Goal: Information Seeking & Learning: Learn about a topic

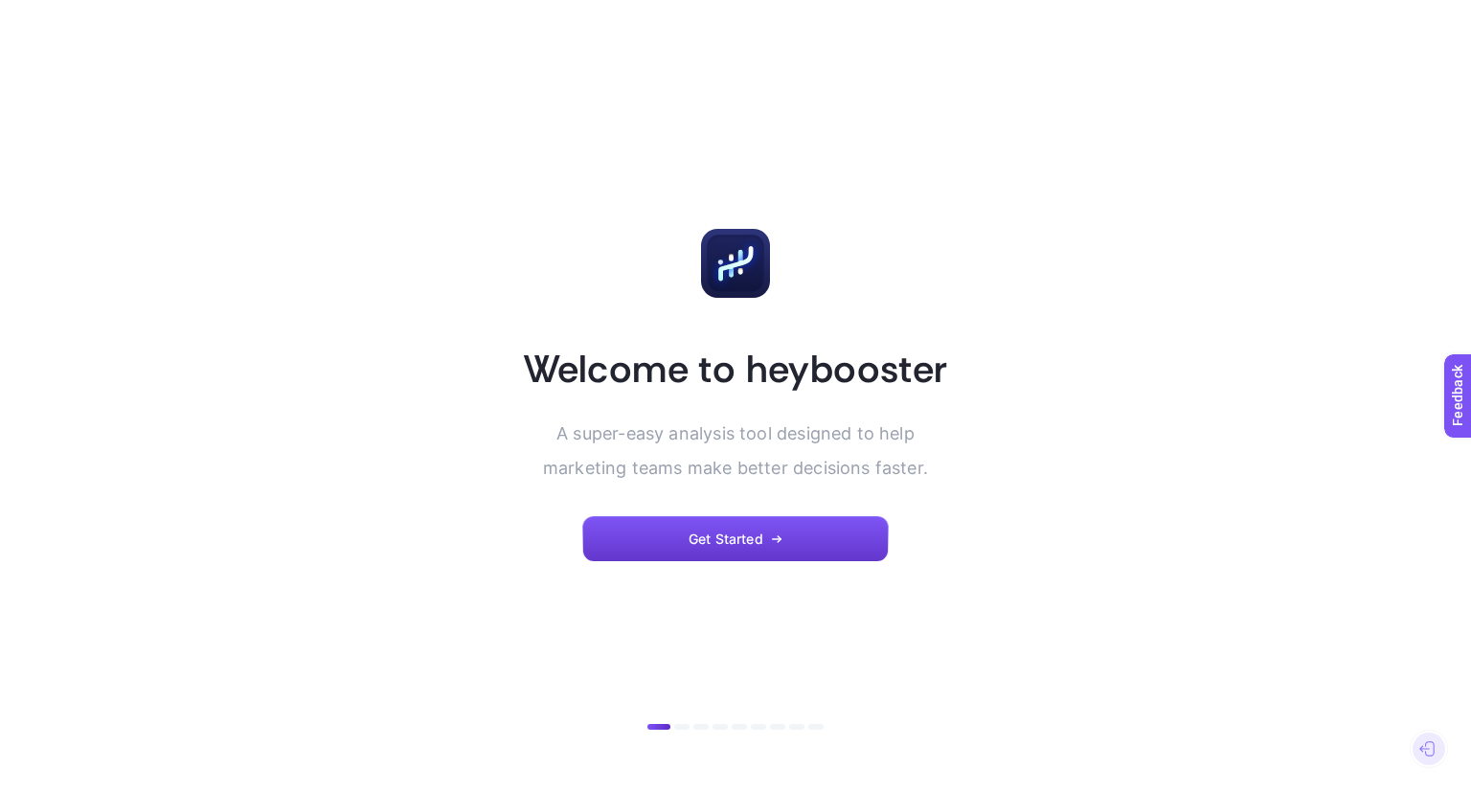
click at [693, 552] on button "Get Started" at bounding box center [735, 539] width 306 height 46
click at [724, 569] on article "Welcome to heybooster A super-easy analysis tool designed to help marketing tea…" at bounding box center [735, 395] width 1333 height 745
click at [743, 531] on span "Get Started" at bounding box center [725, 538] width 75 height 15
click at [778, 514] on section "Welcome to heybooster A super-easy analysis tool designed to help marketing tea…" at bounding box center [736, 395] width 460 height 333
click at [774, 526] on button "Get Started" at bounding box center [735, 539] width 306 height 46
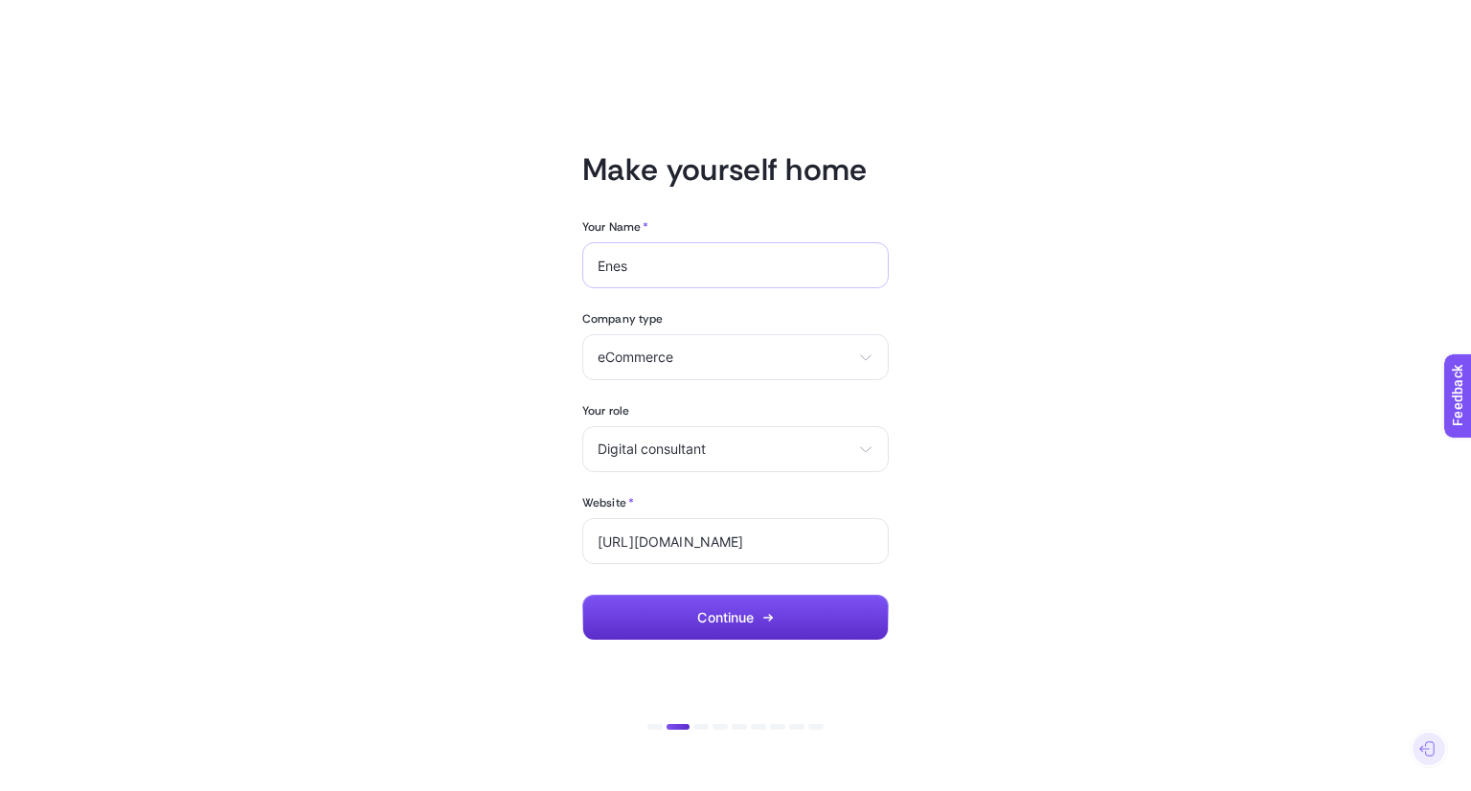
click at [691, 253] on div "Enes" at bounding box center [735, 265] width 306 height 46
click at [693, 268] on input "Enes" at bounding box center [735, 265] width 276 height 15
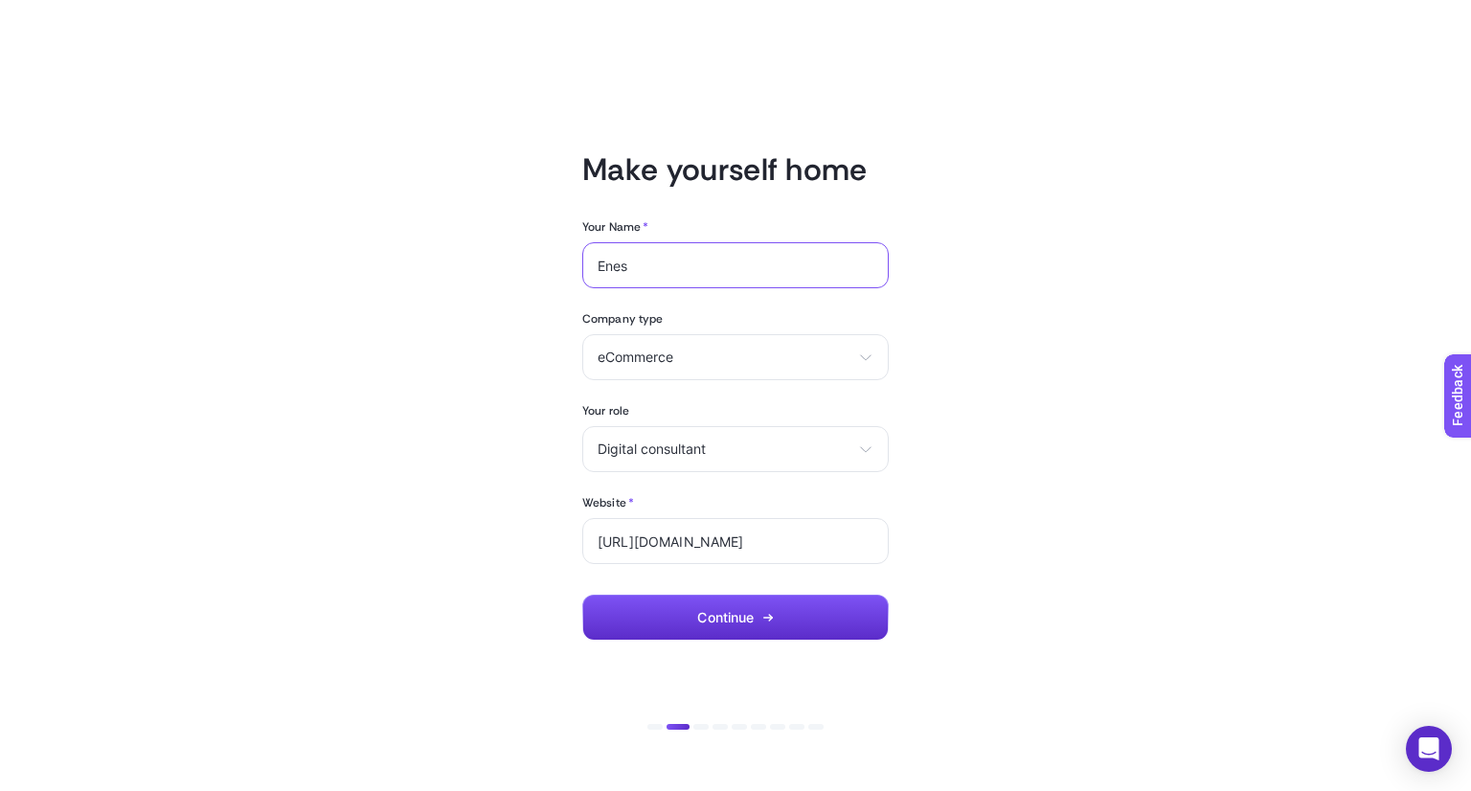
click at [693, 268] on input "Enes" at bounding box center [735, 265] width 276 height 15
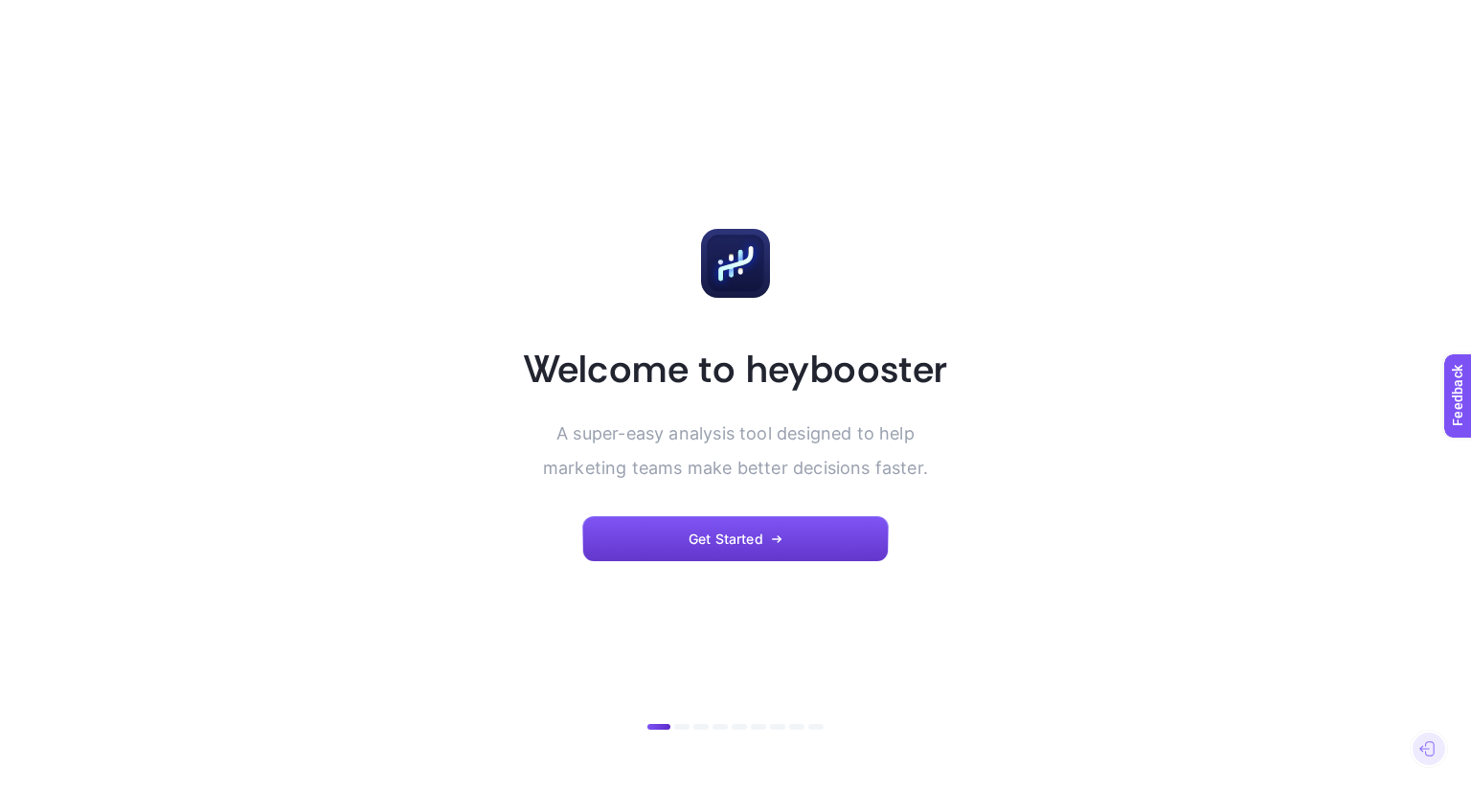
click at [747, 532] on span "Get Started" at bounding box center [725, 538] width 75 height 15
click at [819, 523] on button "Get Started" at bounding box center [735, 539] width 306 height 46
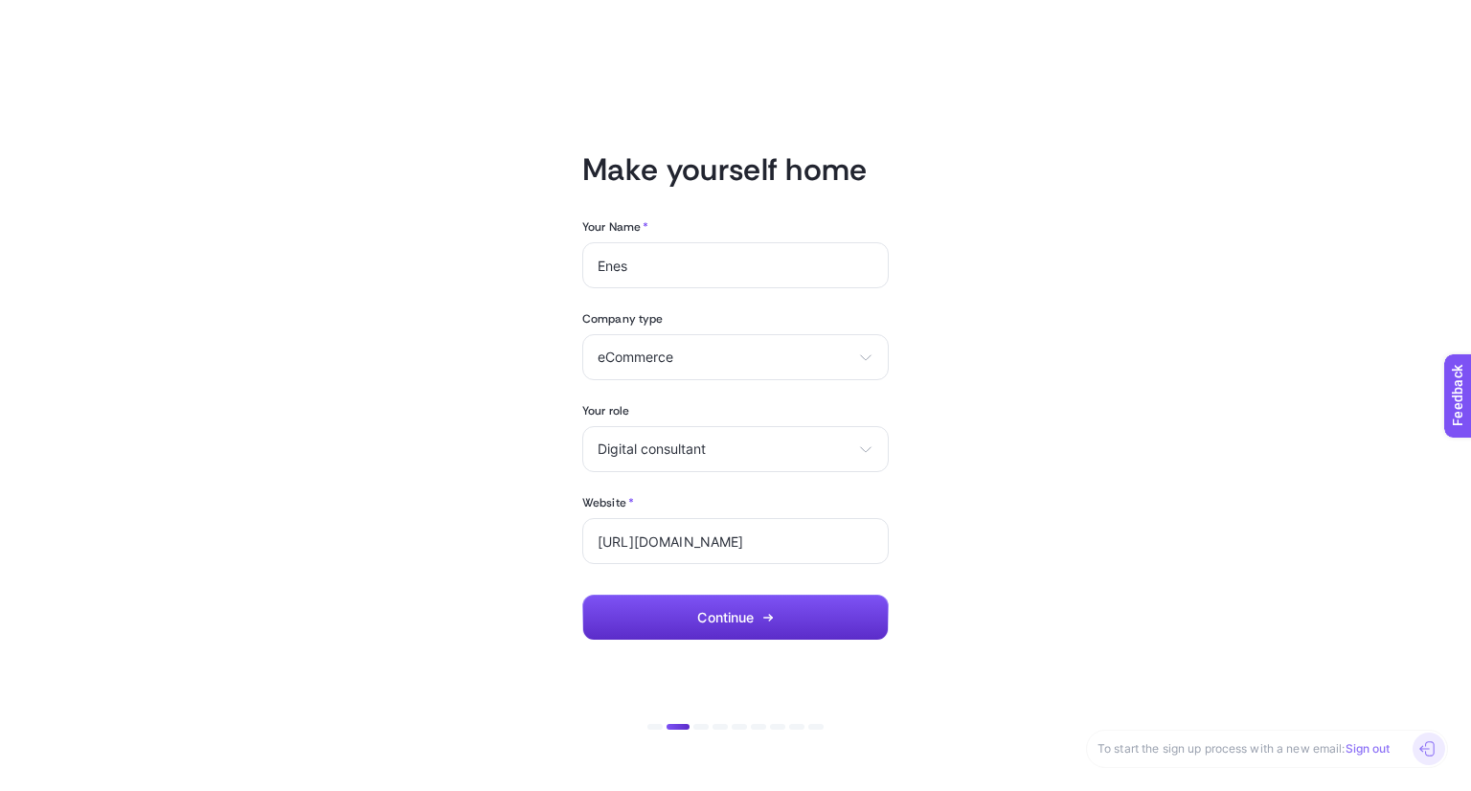
click at [1422, 739] on div at bounding box center [1428, 749] width 33 height 33
click at [1383, 752] on link "Sign out" at bounding box center [1367, 748] width 45 height 14
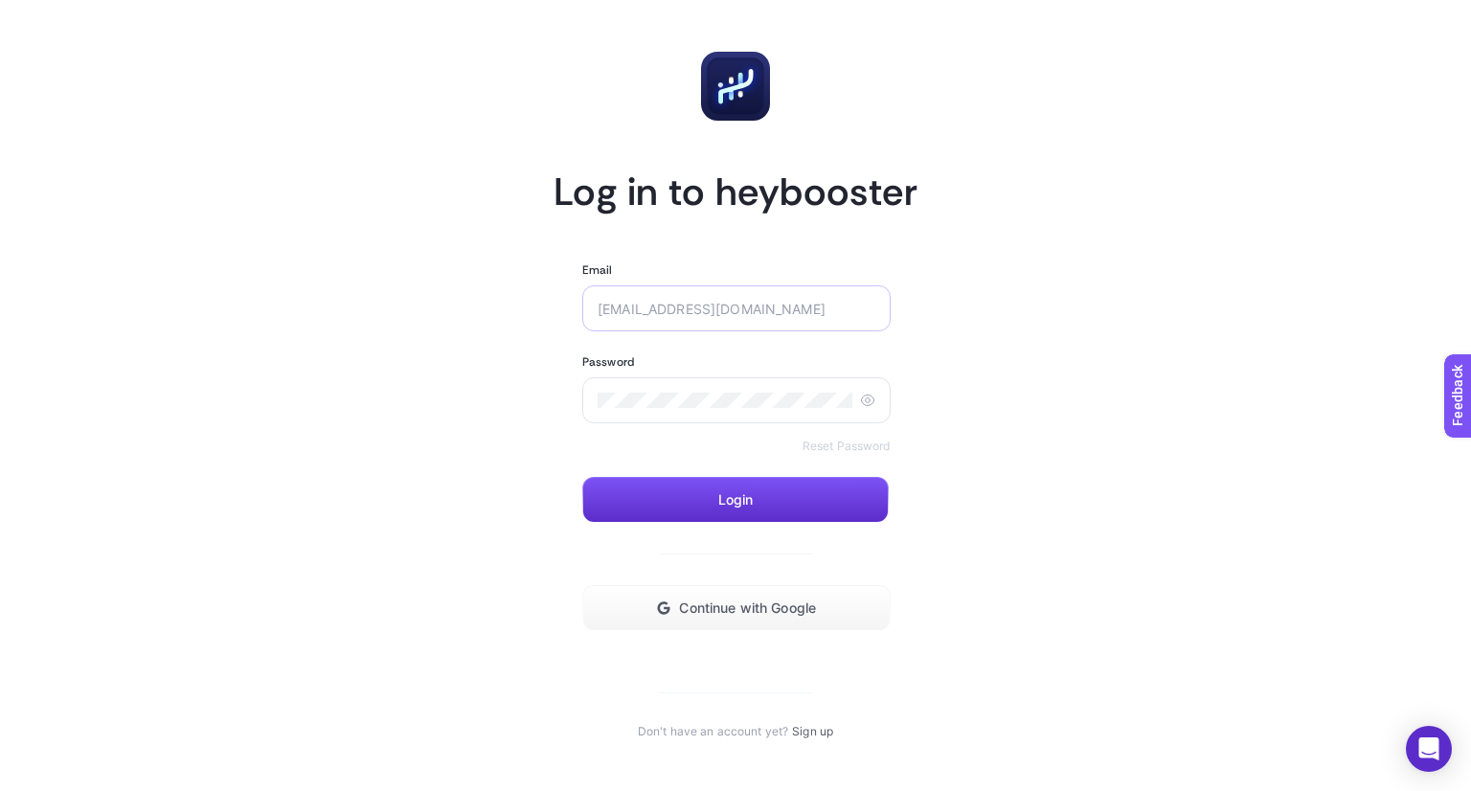
click at [772, 319] on div "enes.eren@sporthink.com.tr" at bounding box center [736, 308] width 308 height 46
paste input "mert.guls"
type input "mert.gulseren@sporthink.com.tr"
drag, startPoint x: 705, startPoint y: 349, endPoint x: 687, endPoint y: 391, distance: 45.5
click at [699, 364] on form "Email mert.gulseren@sporthink.com.tr Password Reset Password Login Continue wit…" at bounding box center [735, 446] width 306 height 369
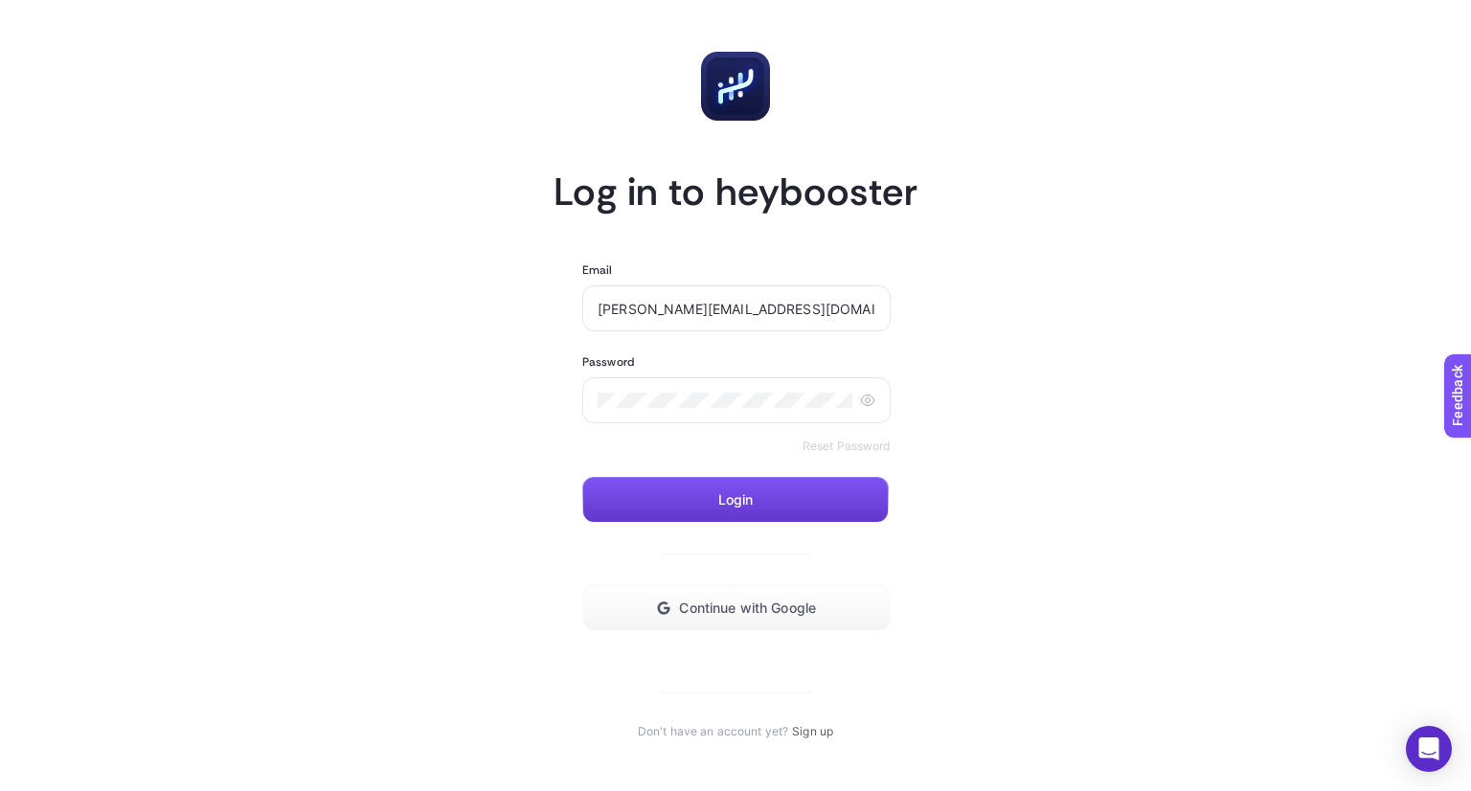
click at [651, 484] on button "Login" at bounding box center [735, 500] width 306 height 46
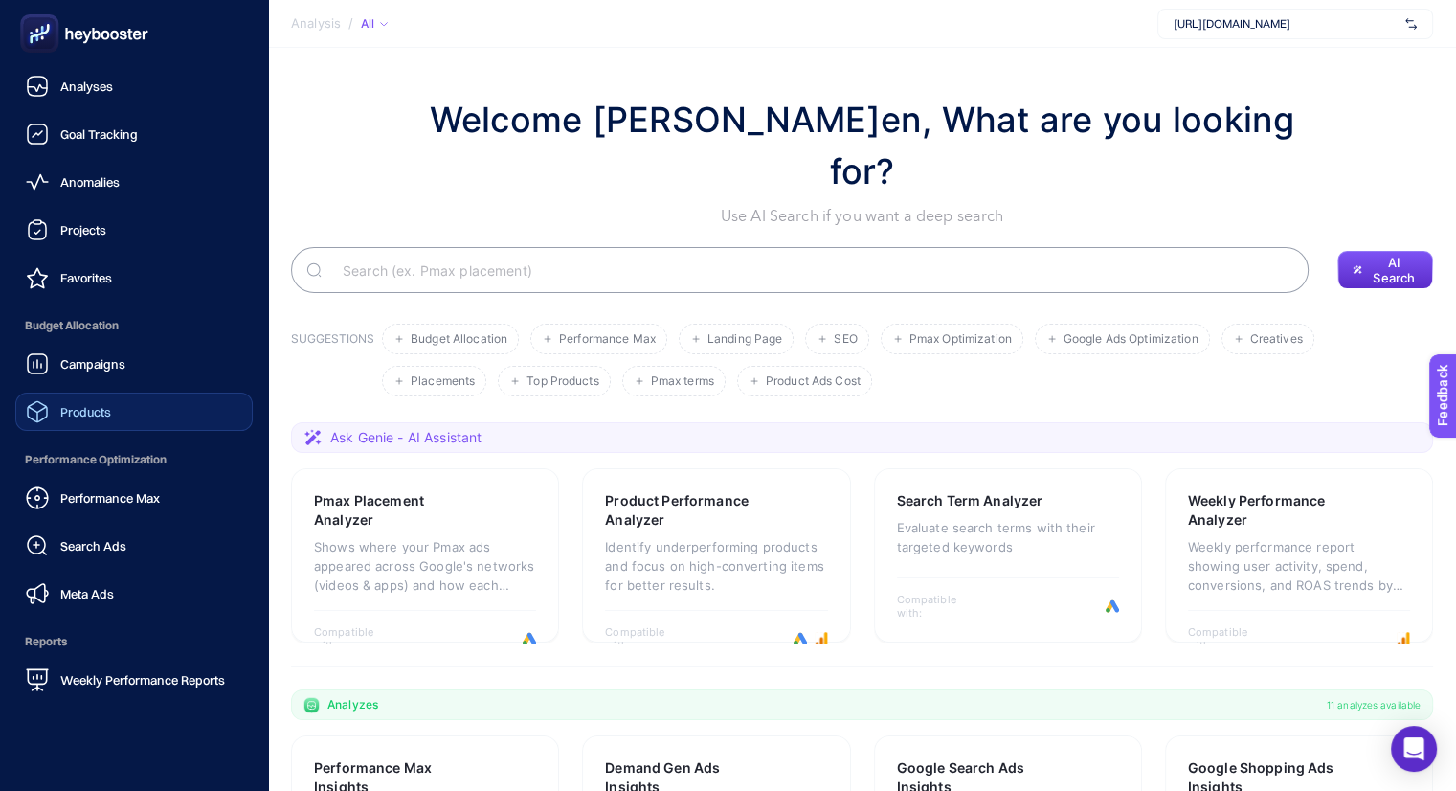
click at [107, 405] on span "Products" at bounding box center [85, 411] width 51 height 15
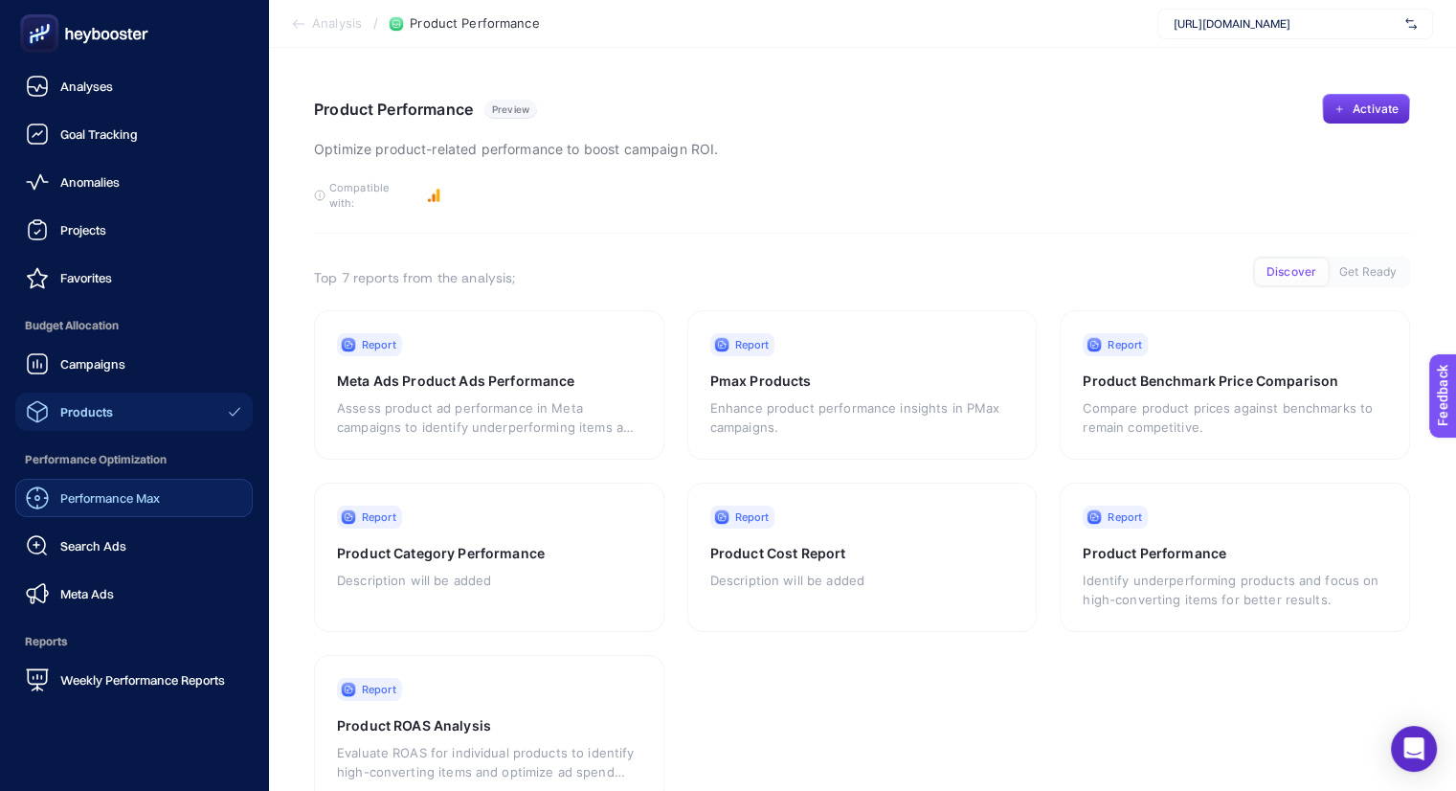
click at [142, 496] on span "Performance Max" at bounding box center [110, 497] width 100 height 15
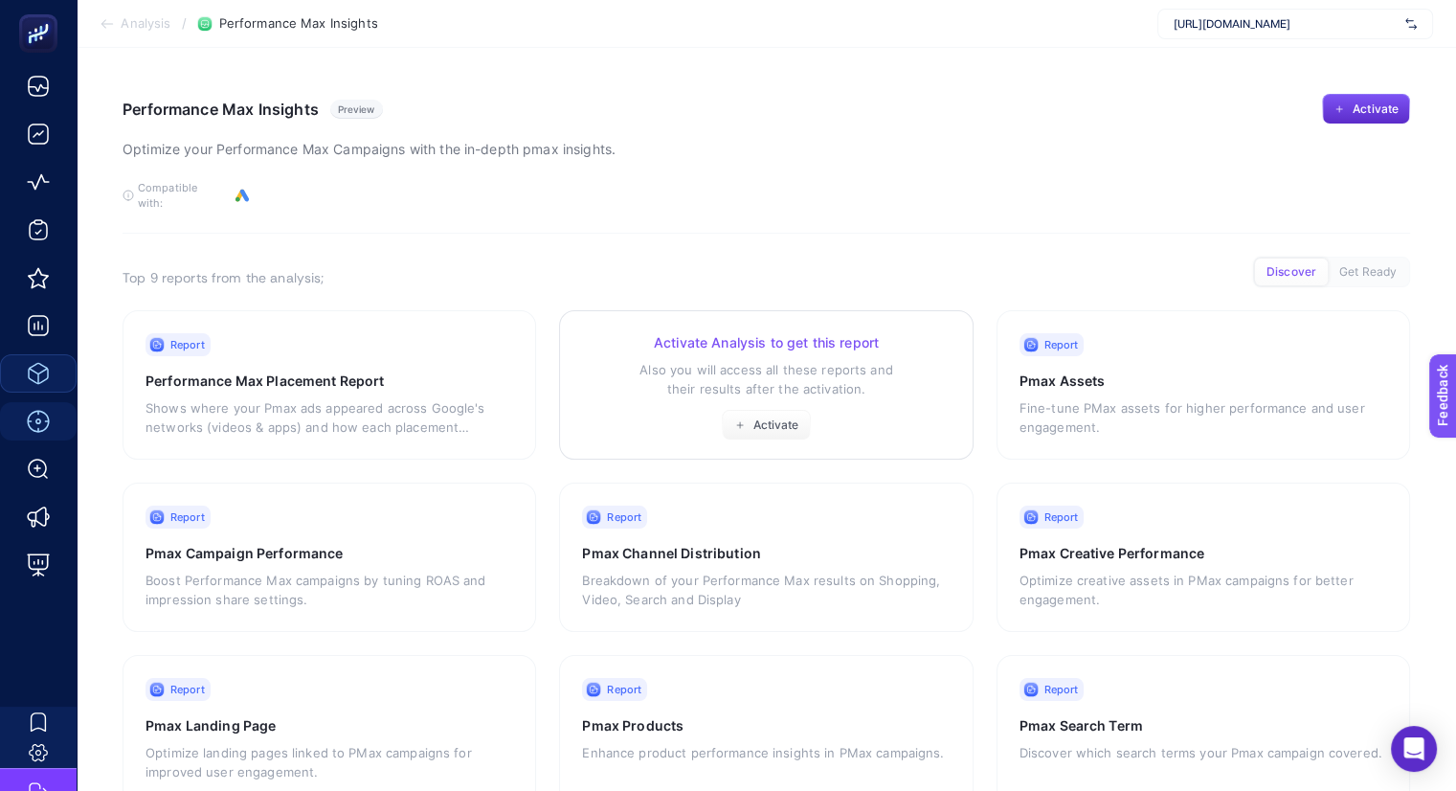
click at [767, 378] on p "Also you will access all these reports and their results after the activation." at bounding box center [766, 379] width 368 height 38
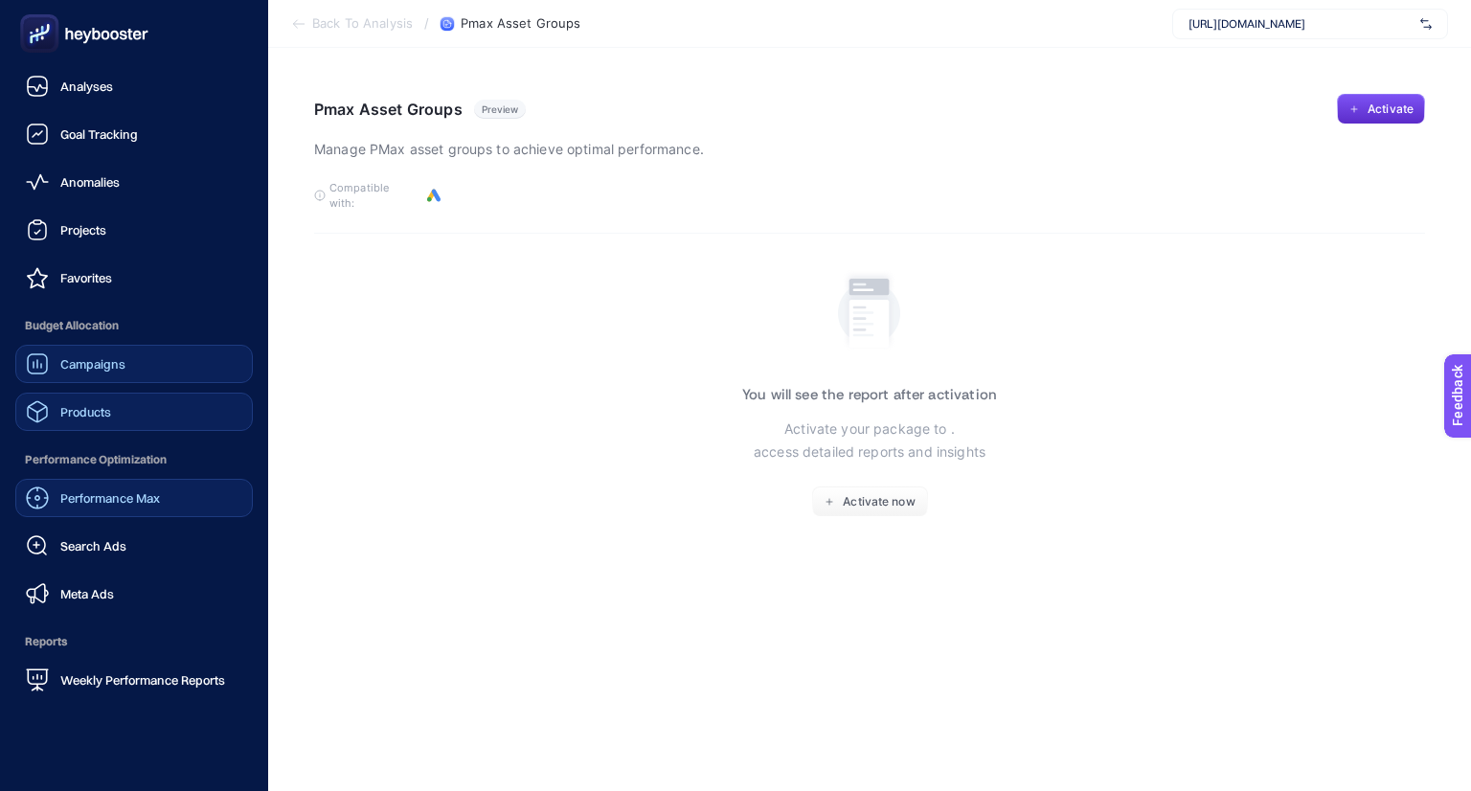
click at [65, 369] on span "Campaigns" at bounding box center [92, 363] width 65 height 15
click at [115, 426] on link "Products" at bounding box center [133, 412] width 237 height 38
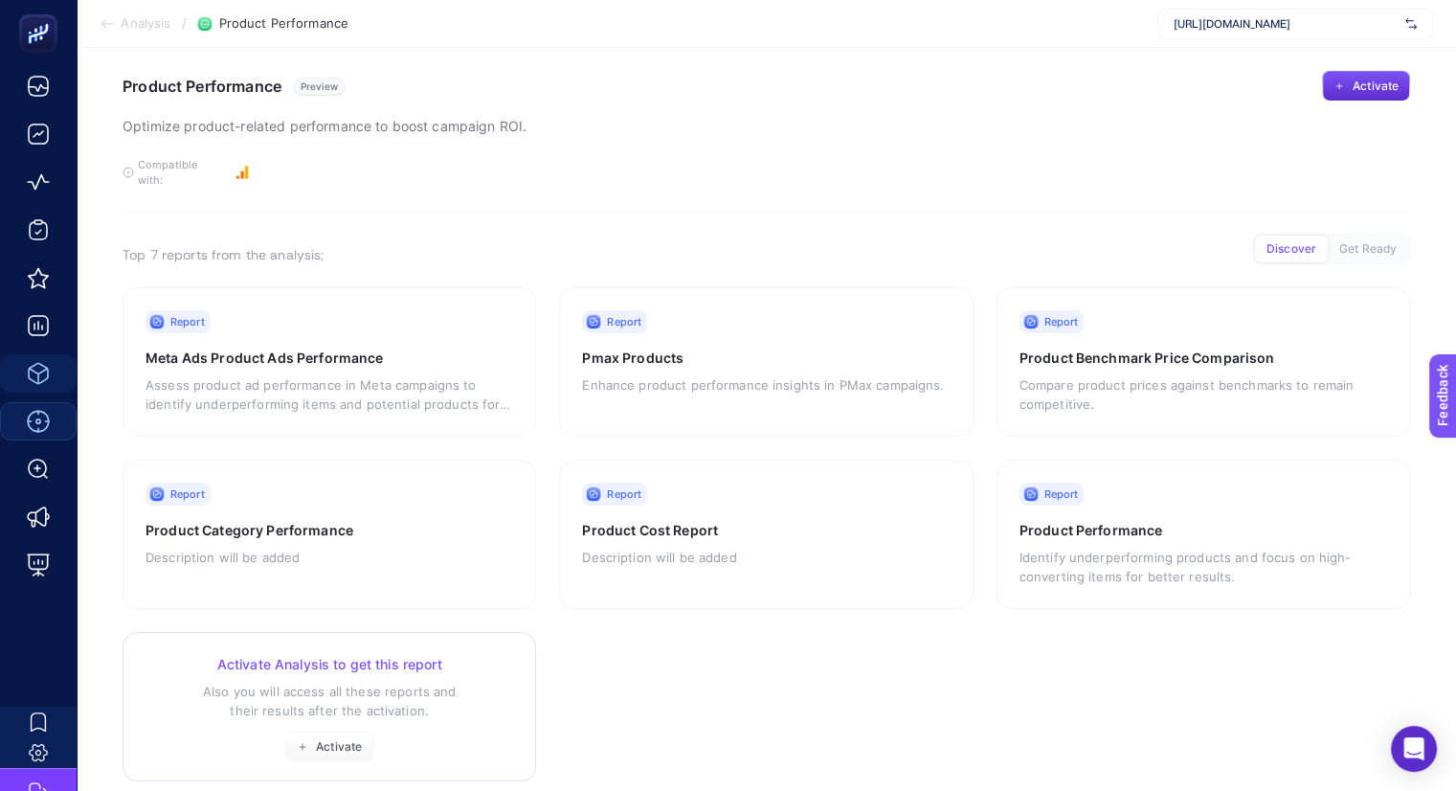
scroll to position [44, 0]
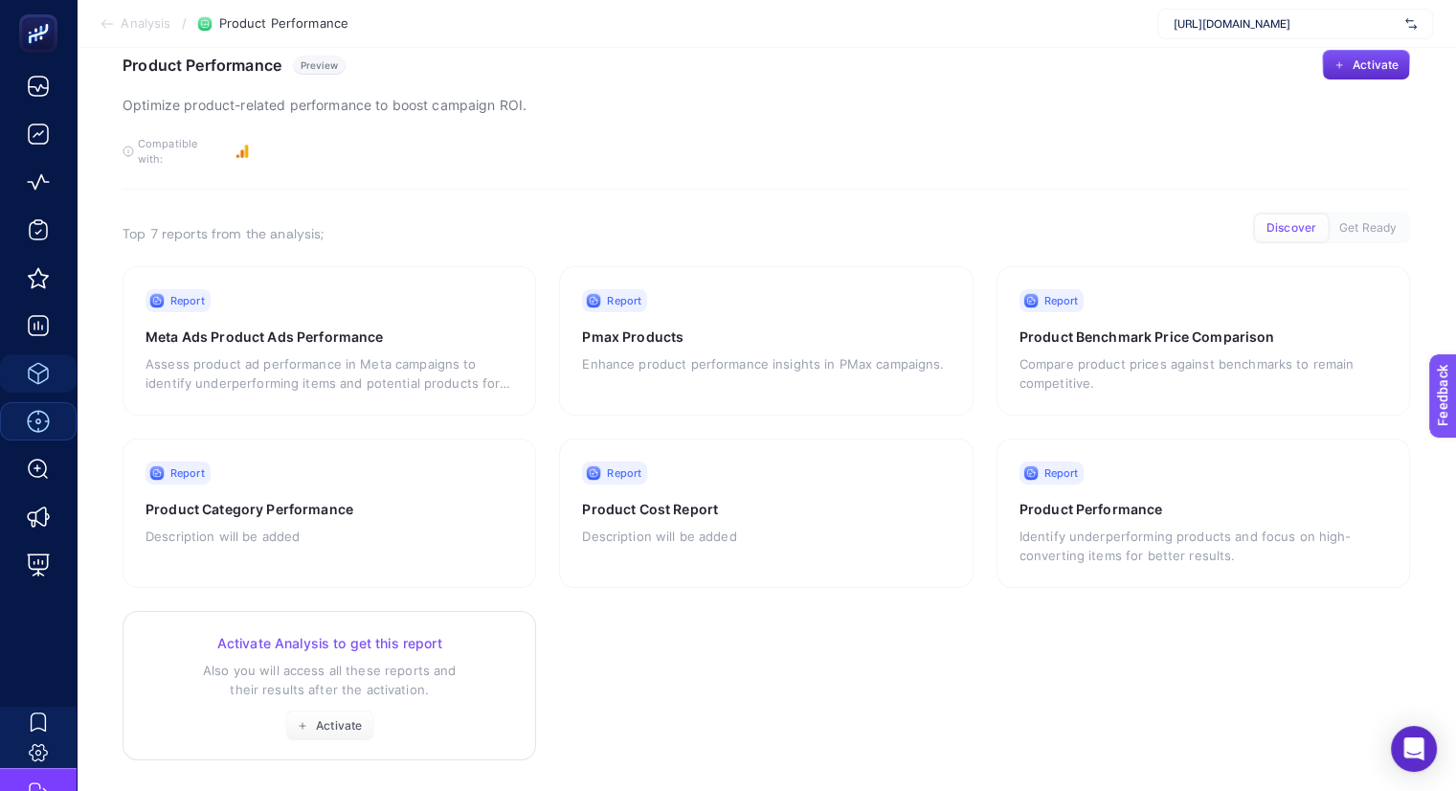
click at [361, 637] on h3 "Activate Analysis to get this report" at bounding box center [330, 643] width 368 height 19
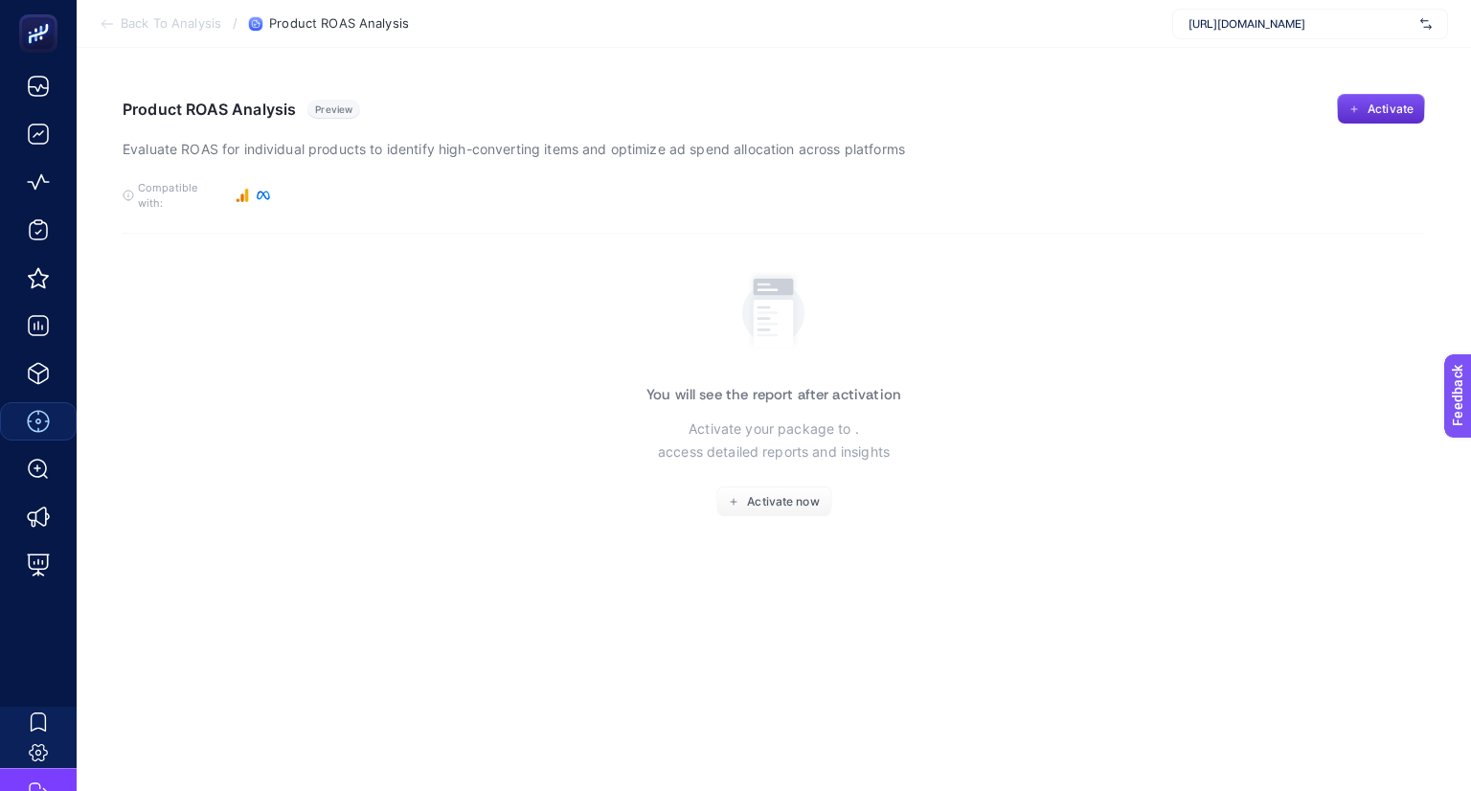
click at [1251, 24] on span "[URL][DOMAIN_NAME]" at bounding box center [1300, 23] width 224 height 15
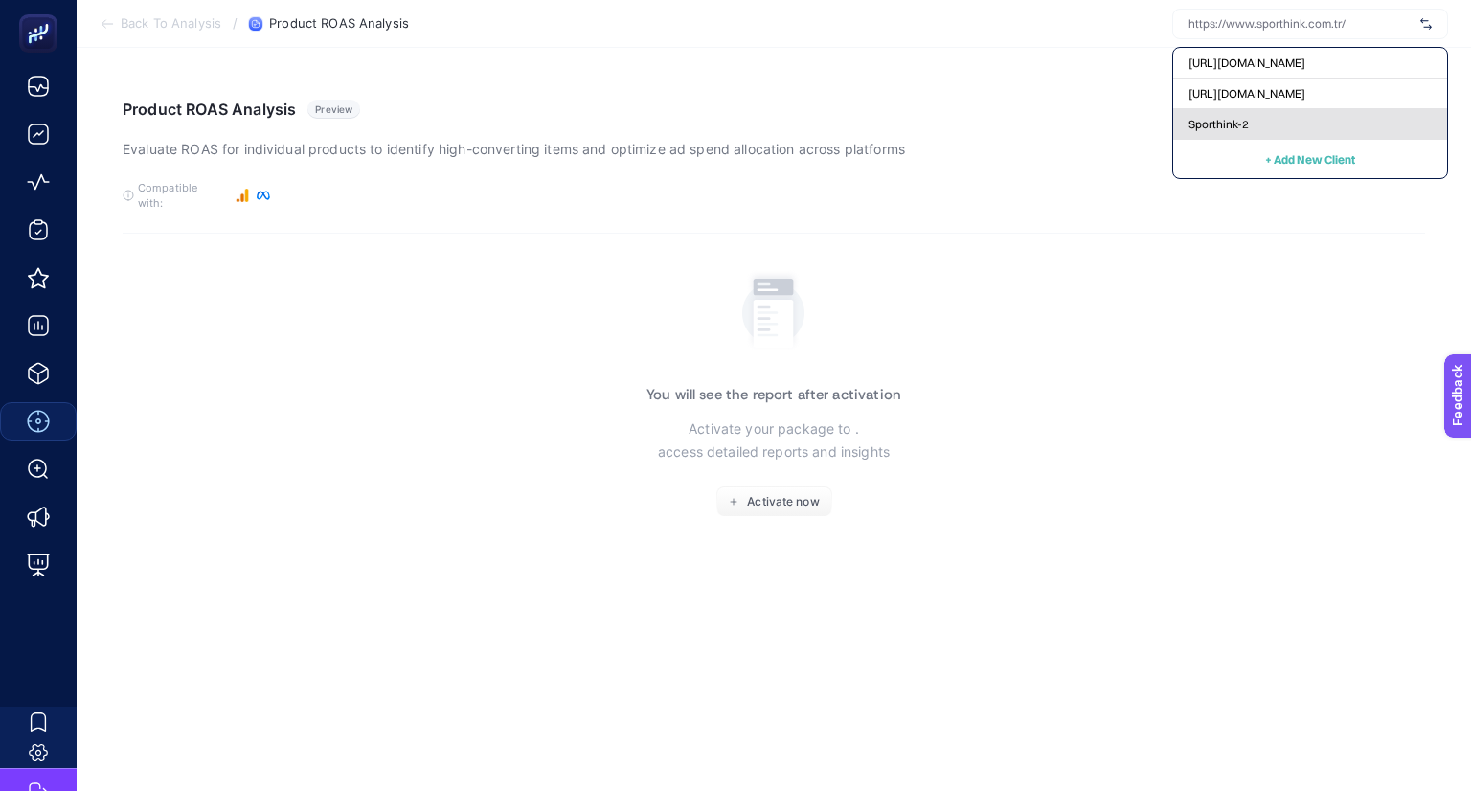
click at [1278, 123] on div "Sporthink-2" at bounding box center [1310, 124] width 274 height 31
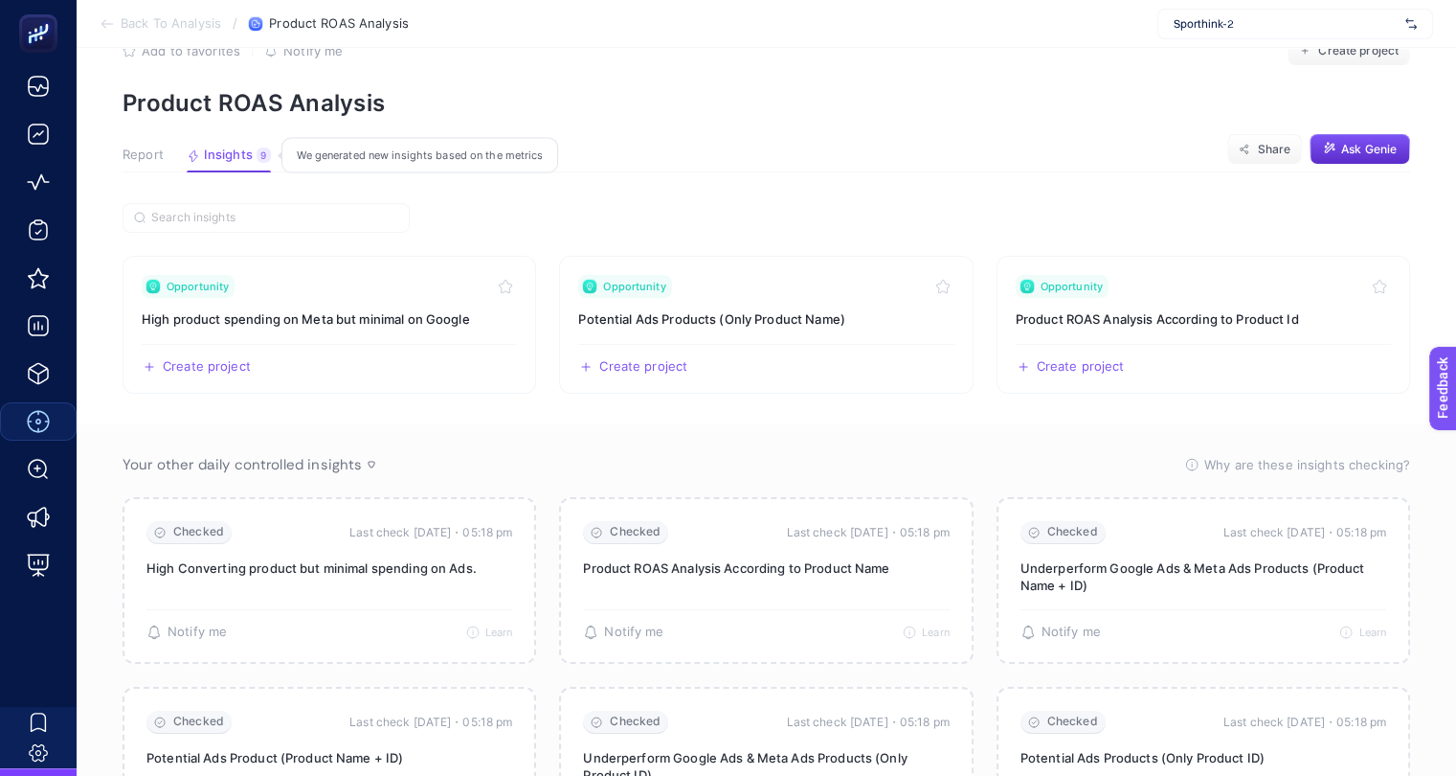
scroll to position [96, 0]
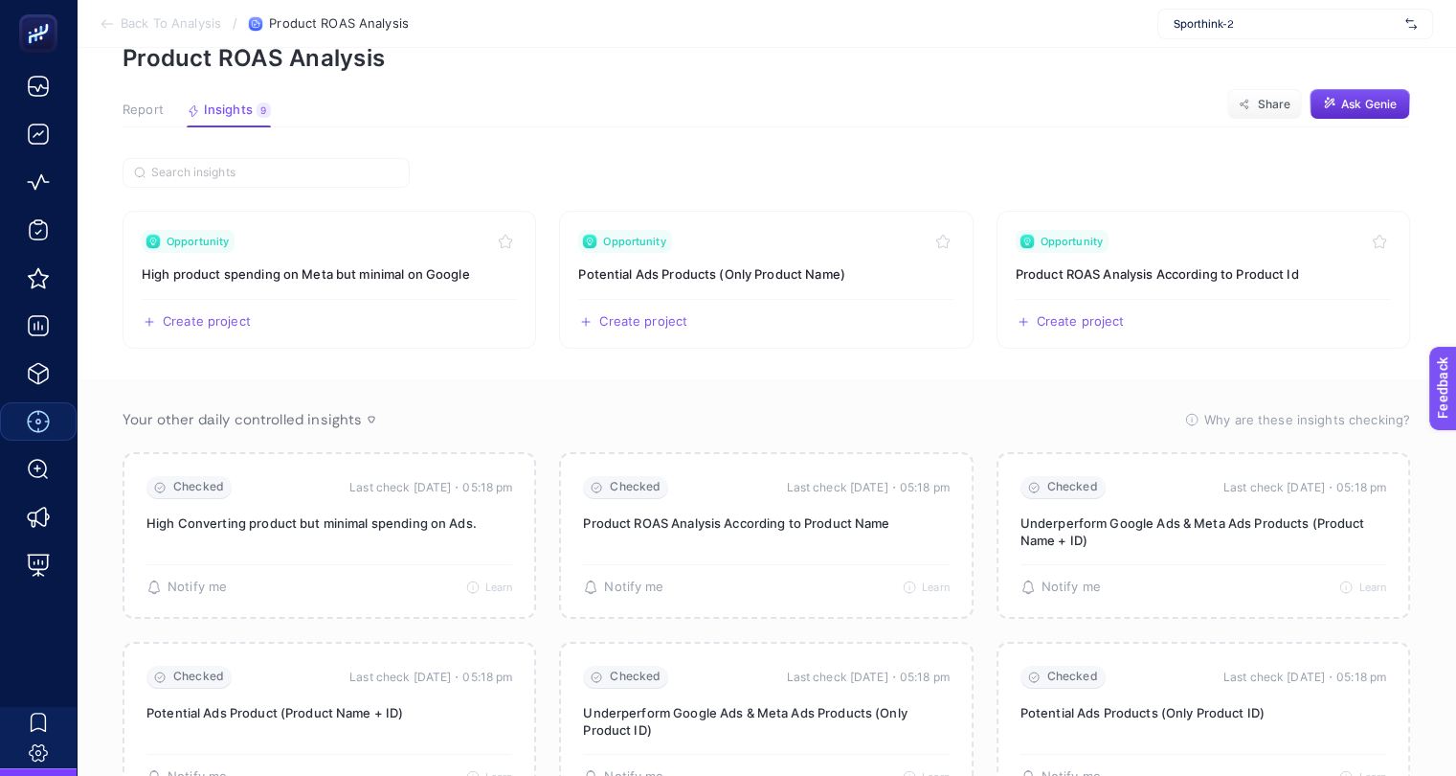
click at [116, 116] on article "Add to favorites false Notify me Create project Product ROAS Analysis Report In…" at bounding box center [767, 407] width 1380 height 911
click at [138, 104] on span "Report" at bounding box center [143, 109] width 41 height 15
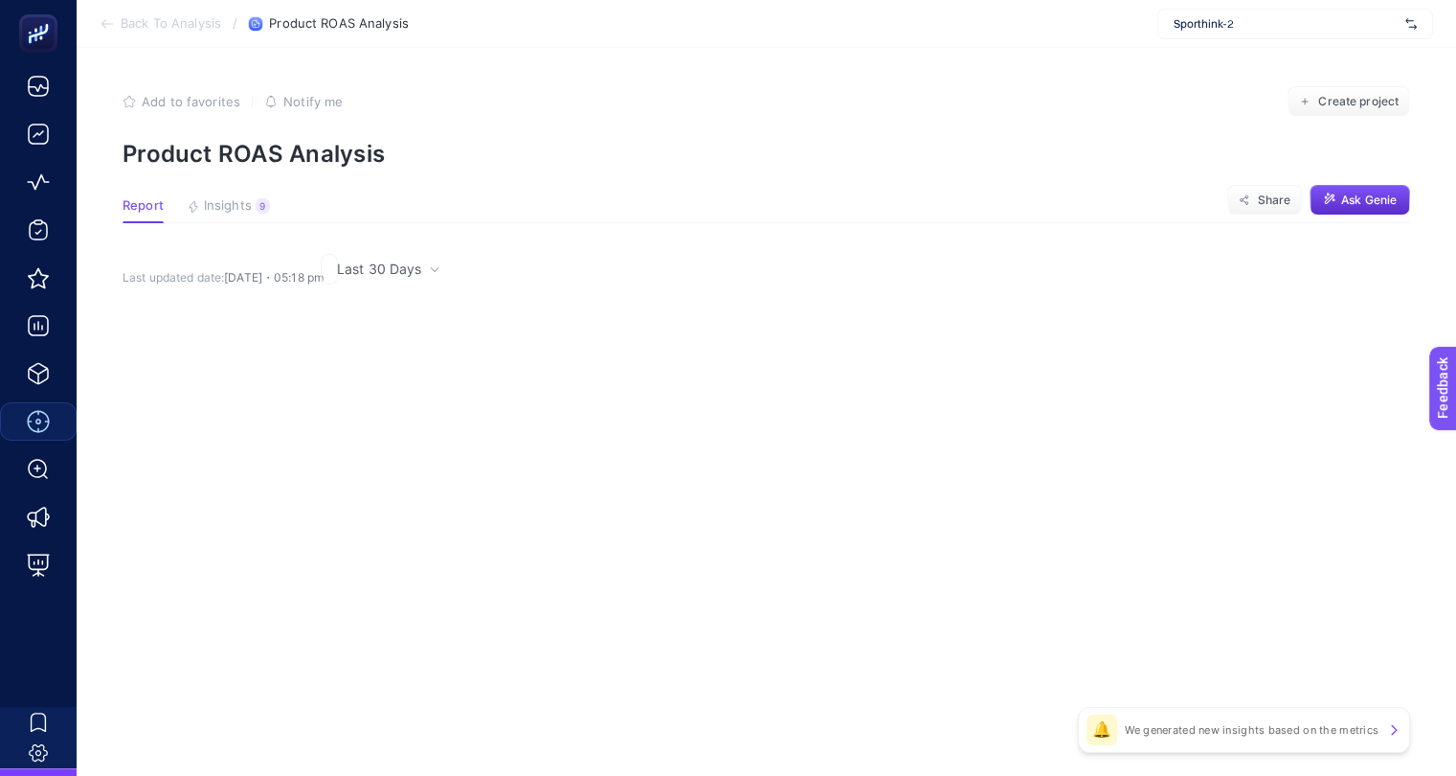
scroll to position [0, 0]
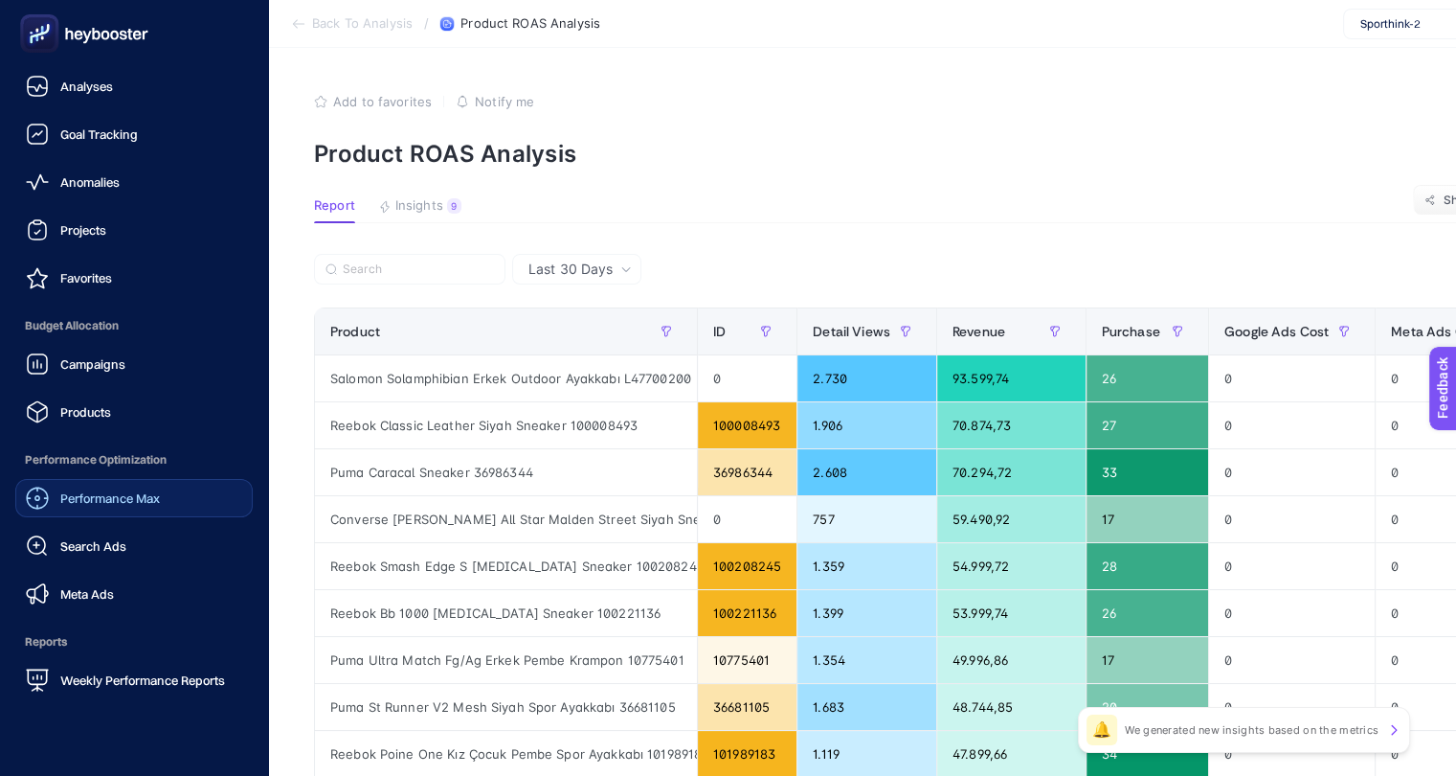
click at [65, 411] on span "Products" at bounding box center [85, 411] width 51 height 15
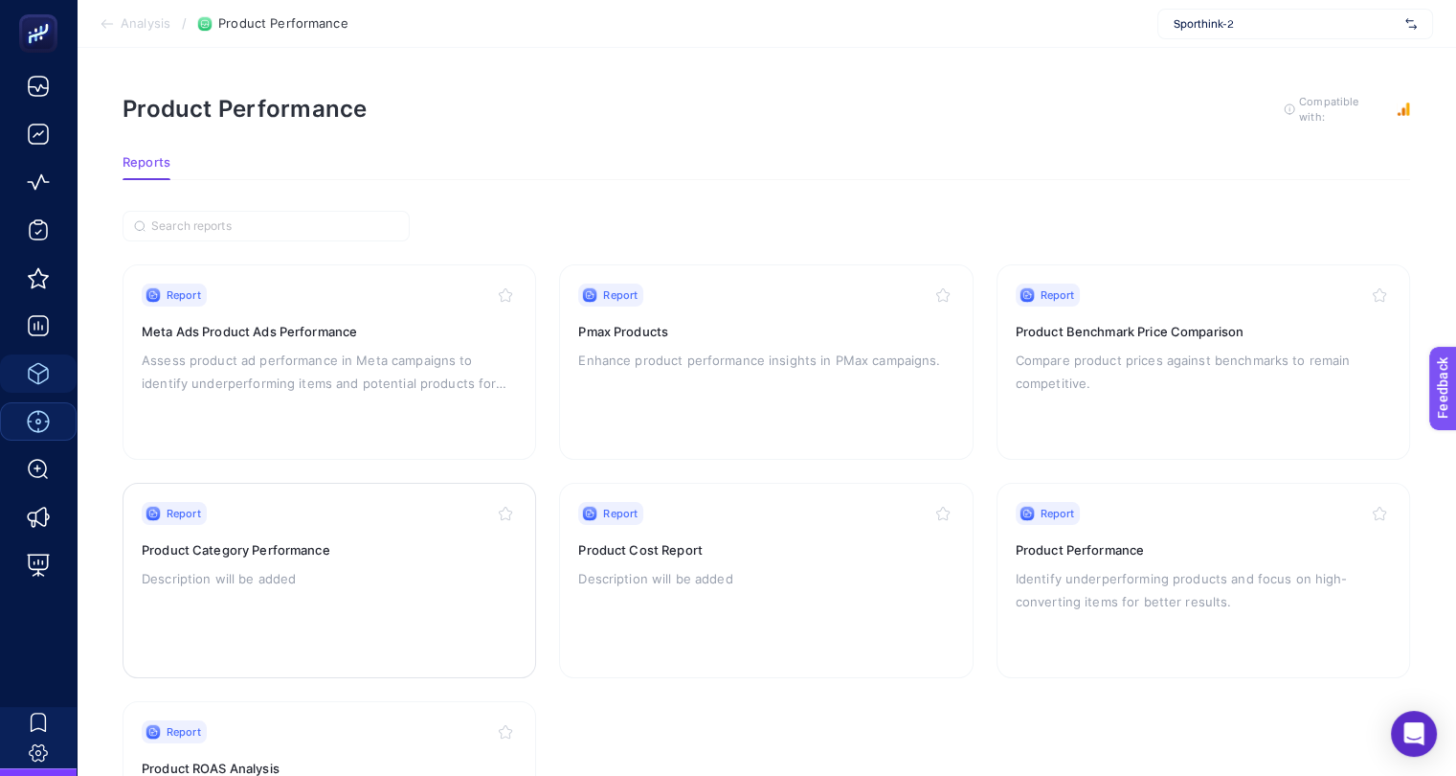
scroll to position [163, 0]
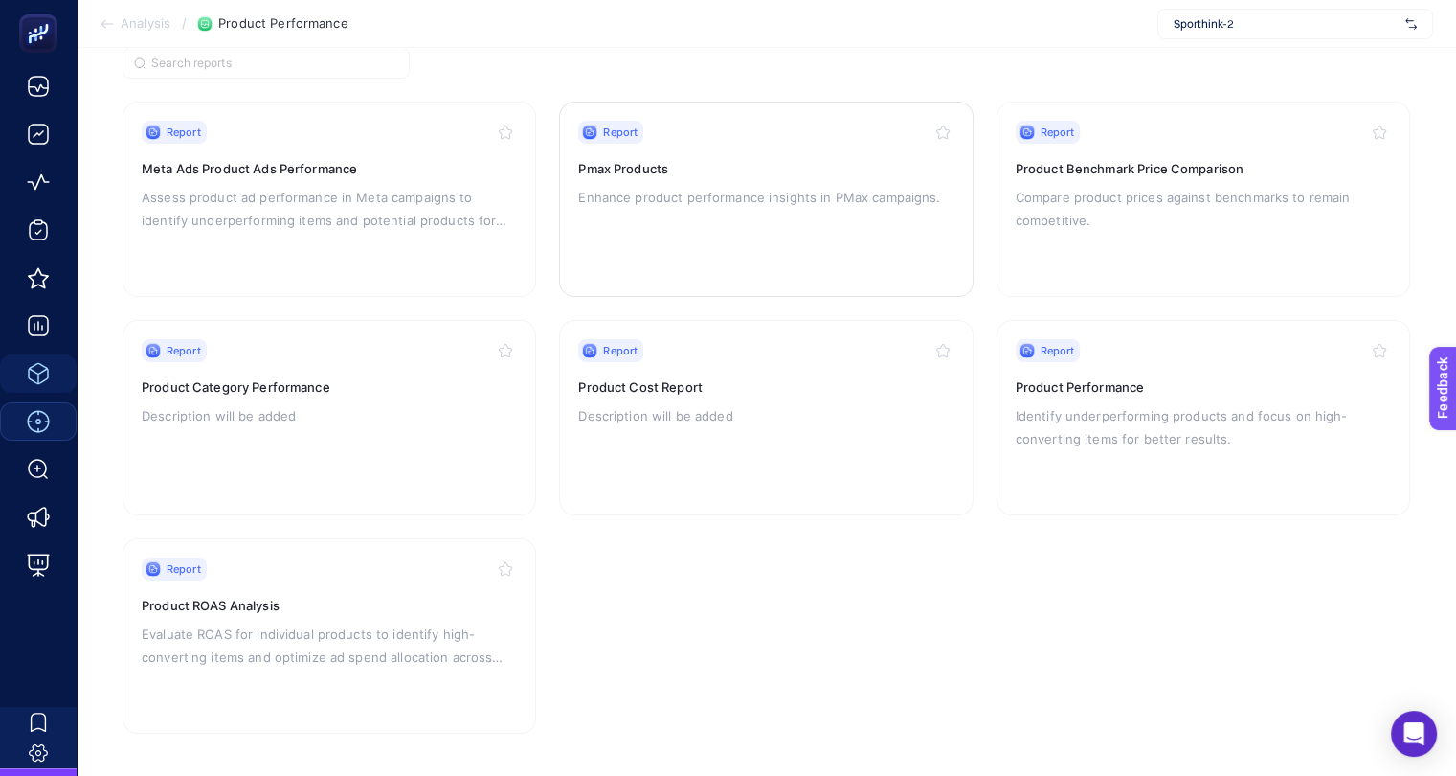
click at [681, 211] on div "Report Pmax Products Enhance product performance insights in PMax campaigns." at bounding box center [765, 199] width 375 height 157
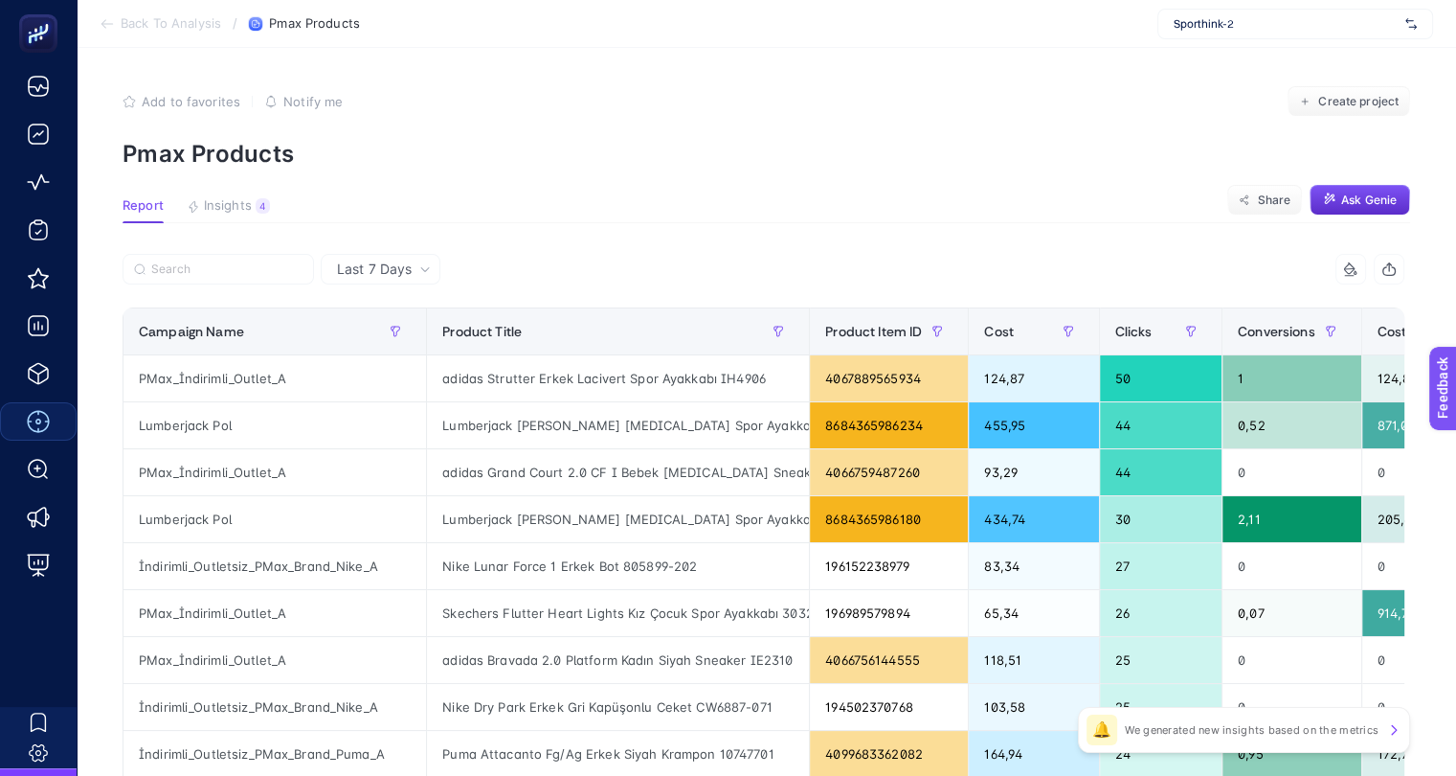
scroll to position [0, 9]
drag, startPoint x: 792, startPoint y: 325, endPoint x: 673, endPoint y: 319, distance: 118.9
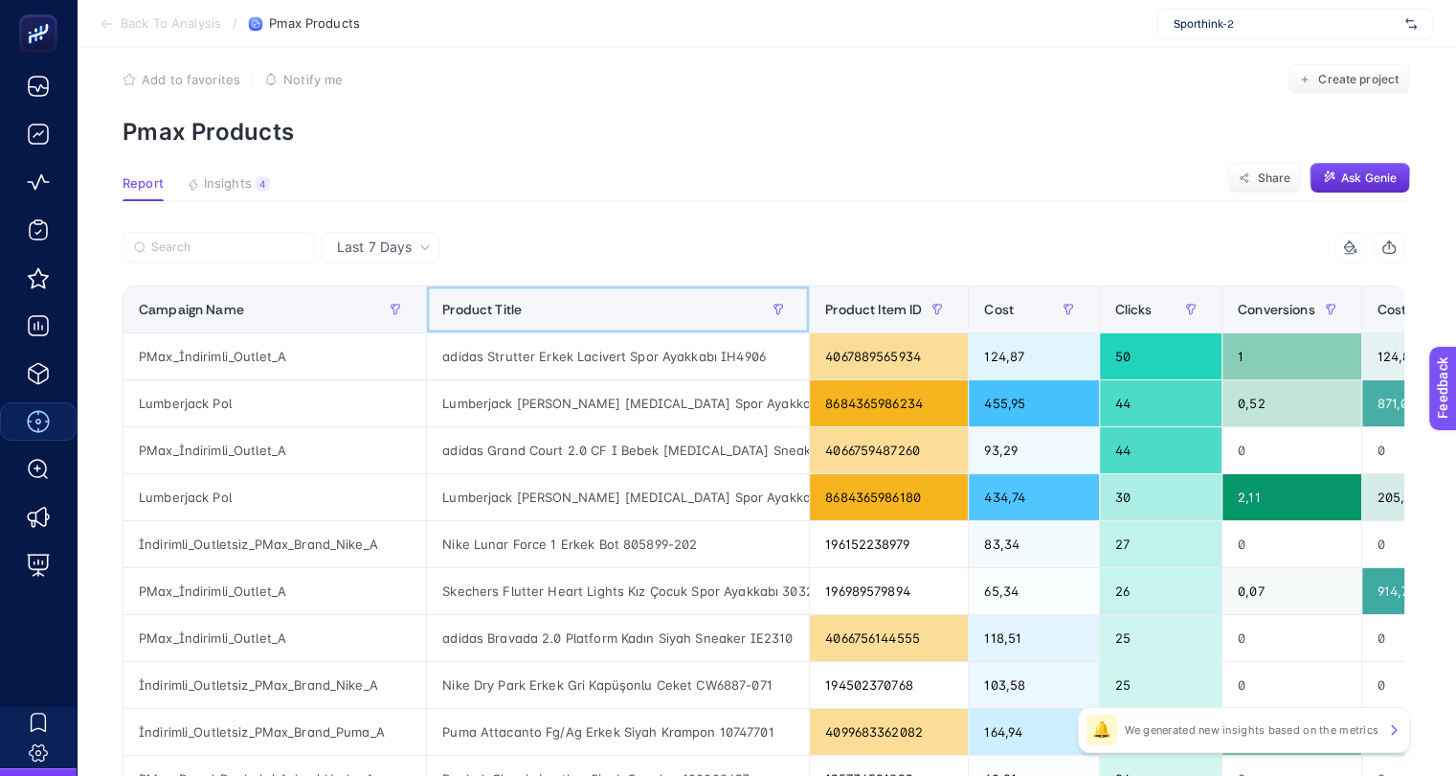
scroll to position [0, 0]
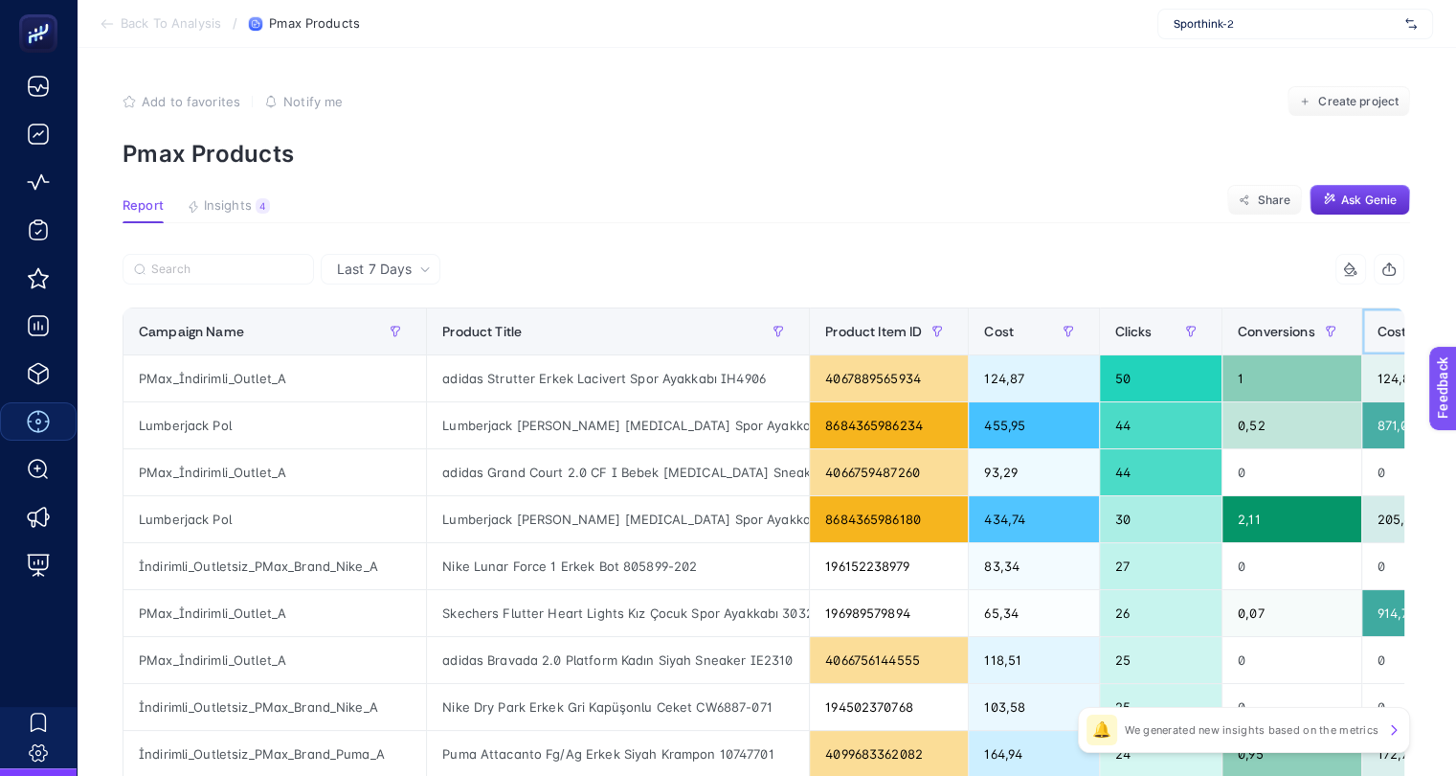
click at [1378, 330] on span "Cost per Conversions" at bounding box center [1445, 331] width 134 height 15
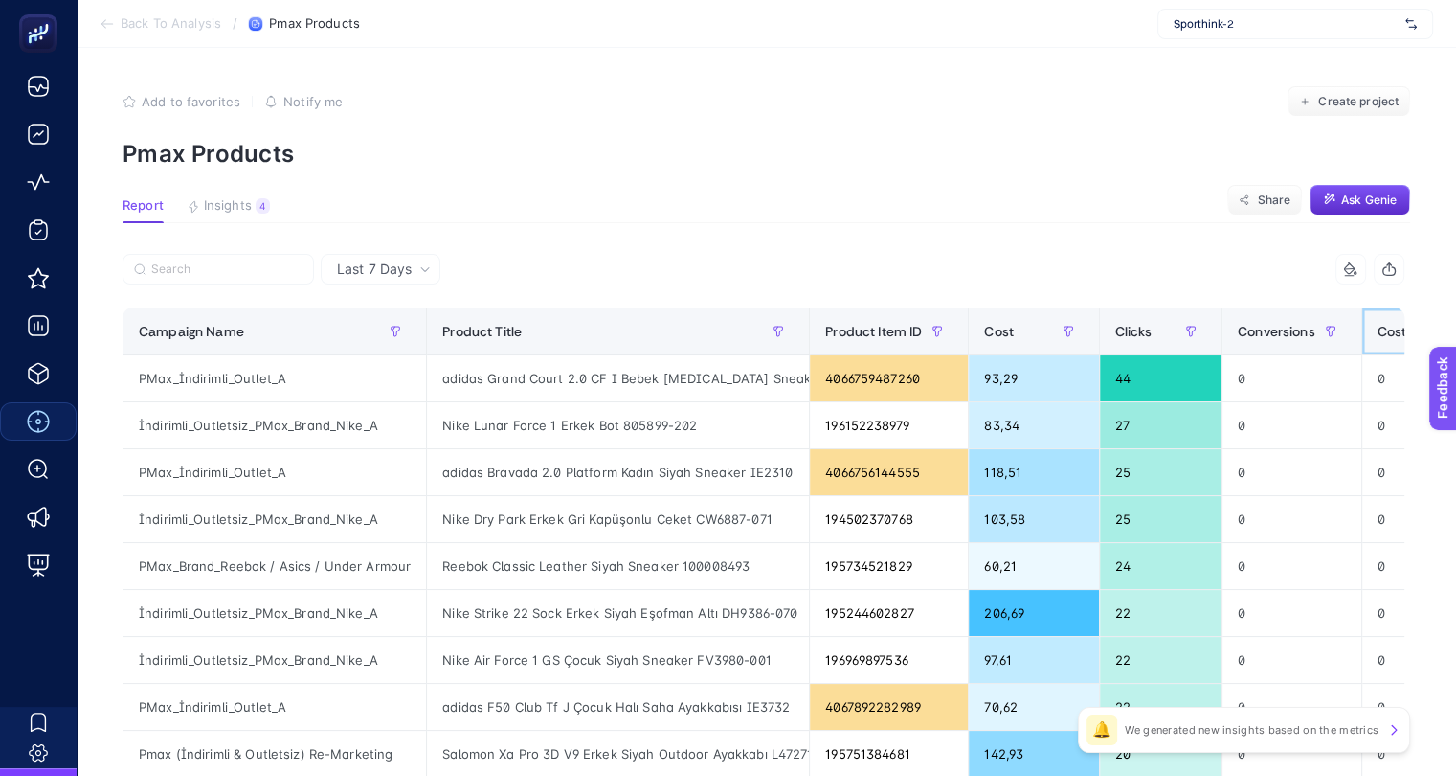
click at [1378, 330] on span "Cost per Conversions" at bounding box center [1445, 331] width 134 height 15
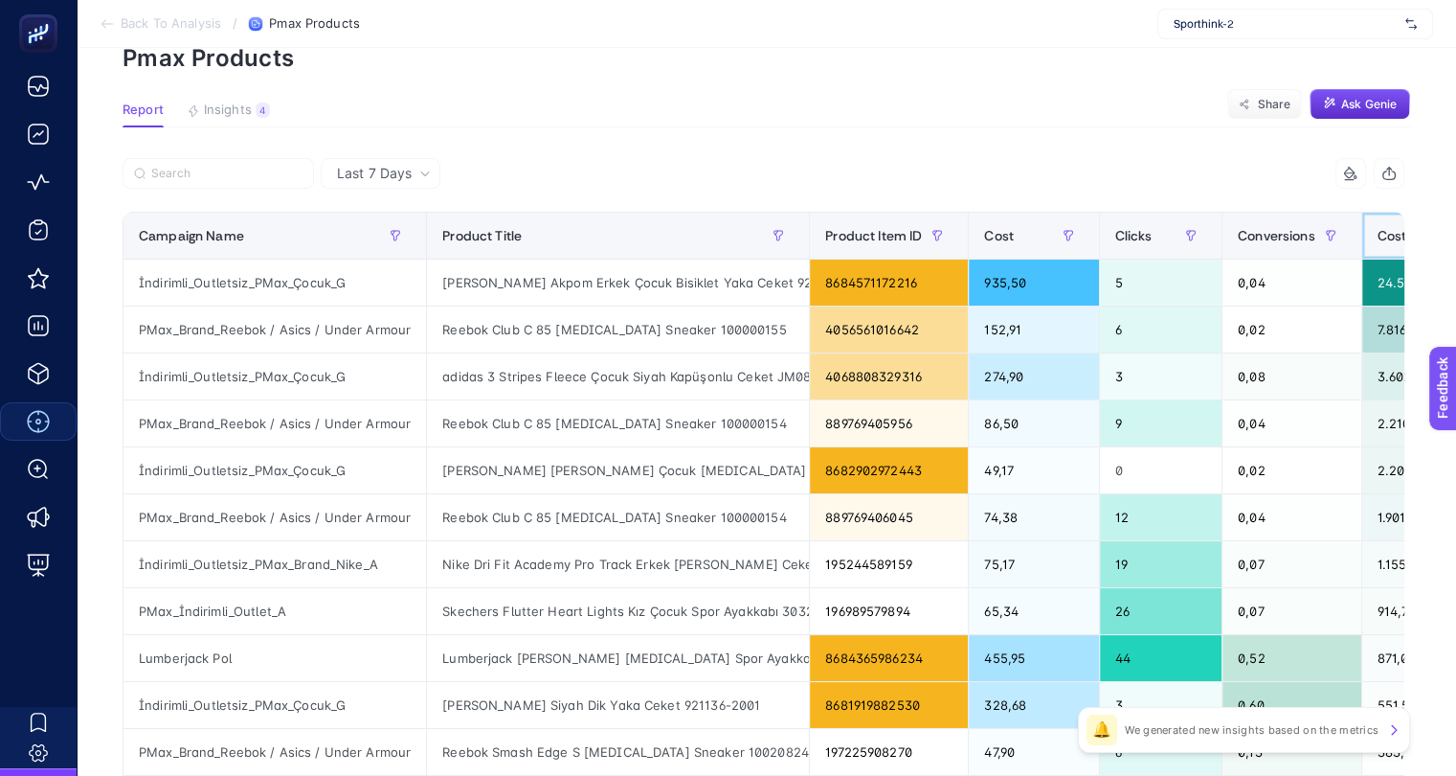
scroll to position [96, 9]
click at [406, 178] on div "Last 7 Days" at bounding box center [383, 173] width 109 height 13
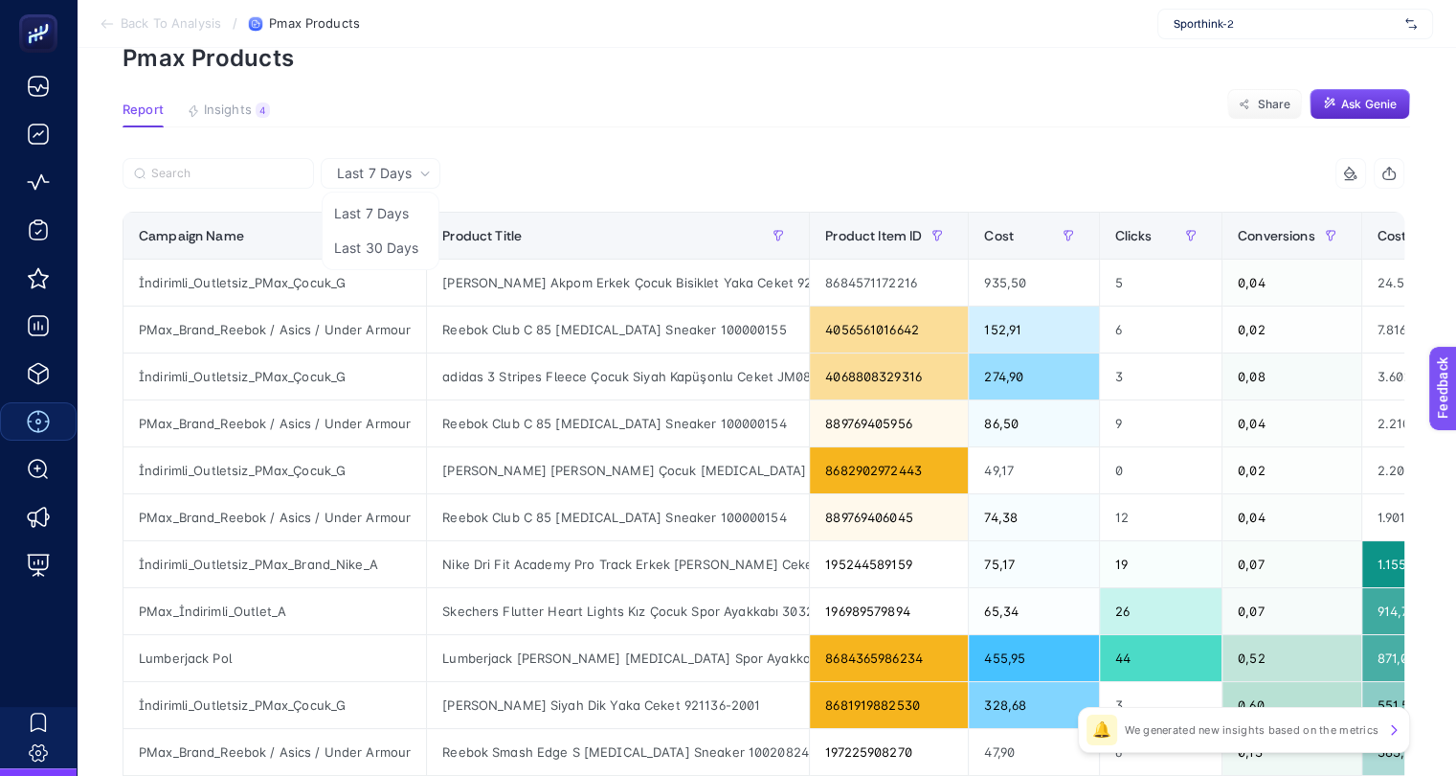
click at [391, 169] on span "Last 7 Days" at bounding box center [374, 173] width 75 height 19
click at [380, 241] on button "button" at bounding box center [395, 235] width 31 height 31
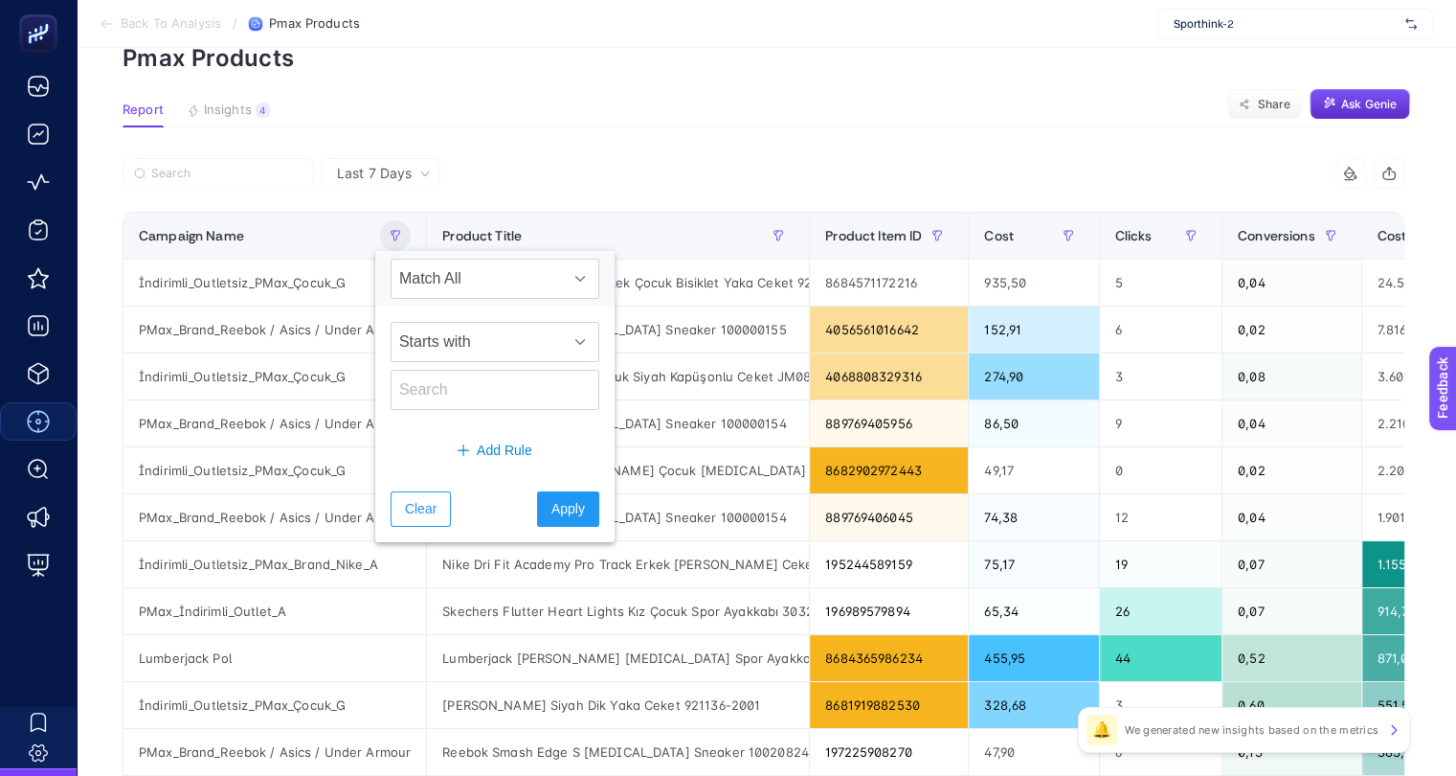
click at [745, 49] on p "Pmax Products" at bounding box center [767, 58] width 1288 height 28
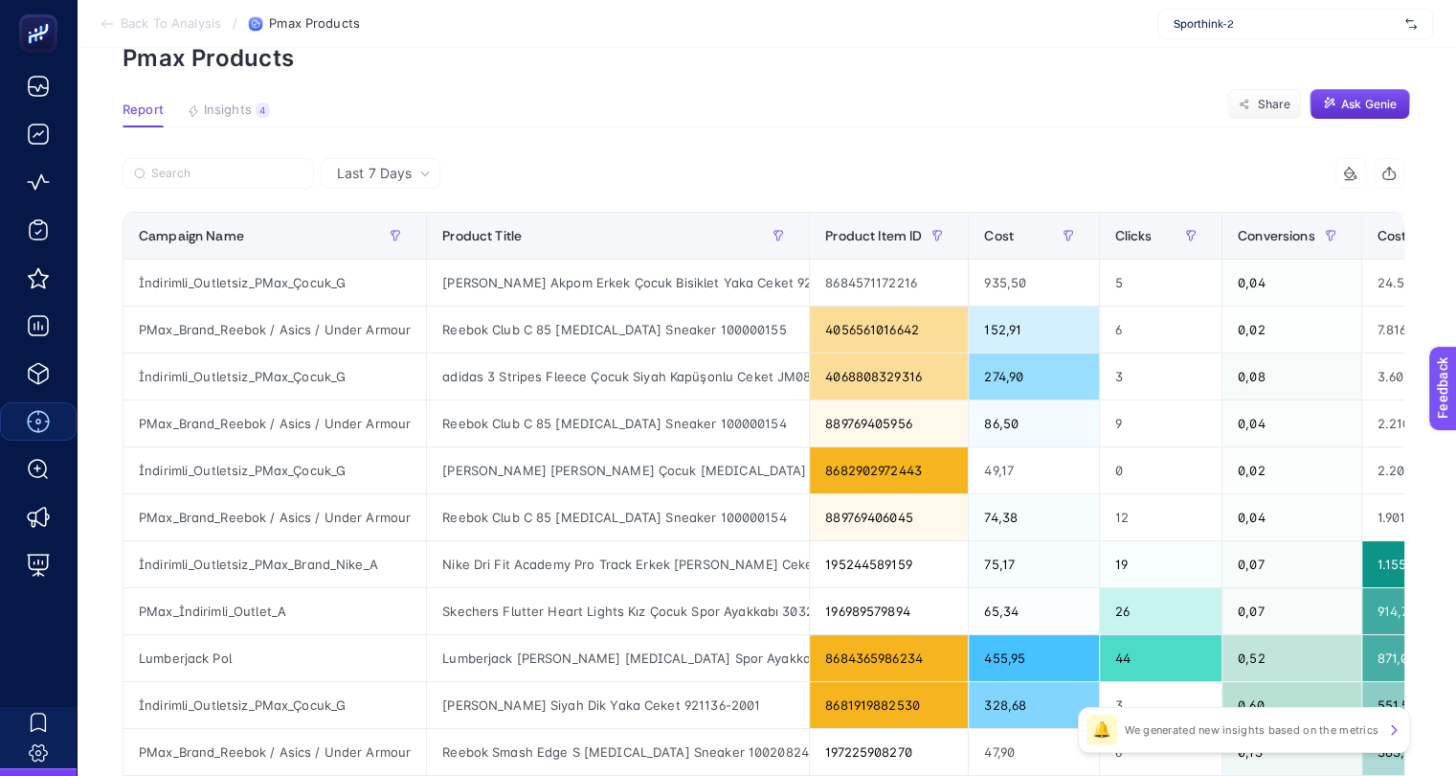
click at [414, 162] on div "Last 7 Days" at bounding box center [381, 173] width 120 height 31
click at [390, 175] on span "Last 7 Days" at bounding box center [374, 173] width 75 height 19
click at [396, 249] on th "Campaign Name" at bounding box center [276, 236] width 304 height 47
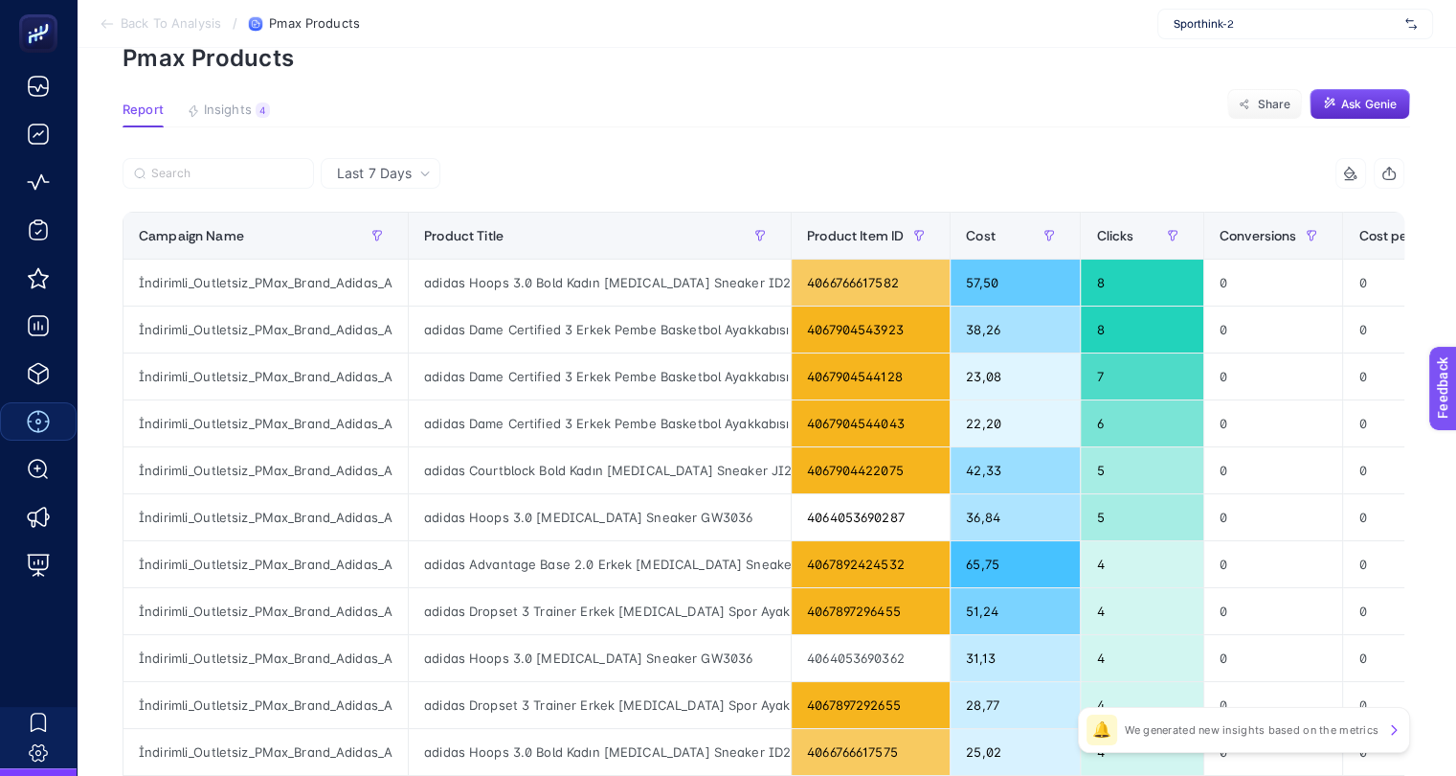
click at [385, 170] on span "Last 7 Days" at bounding box center [374, 173] width 75 height 19
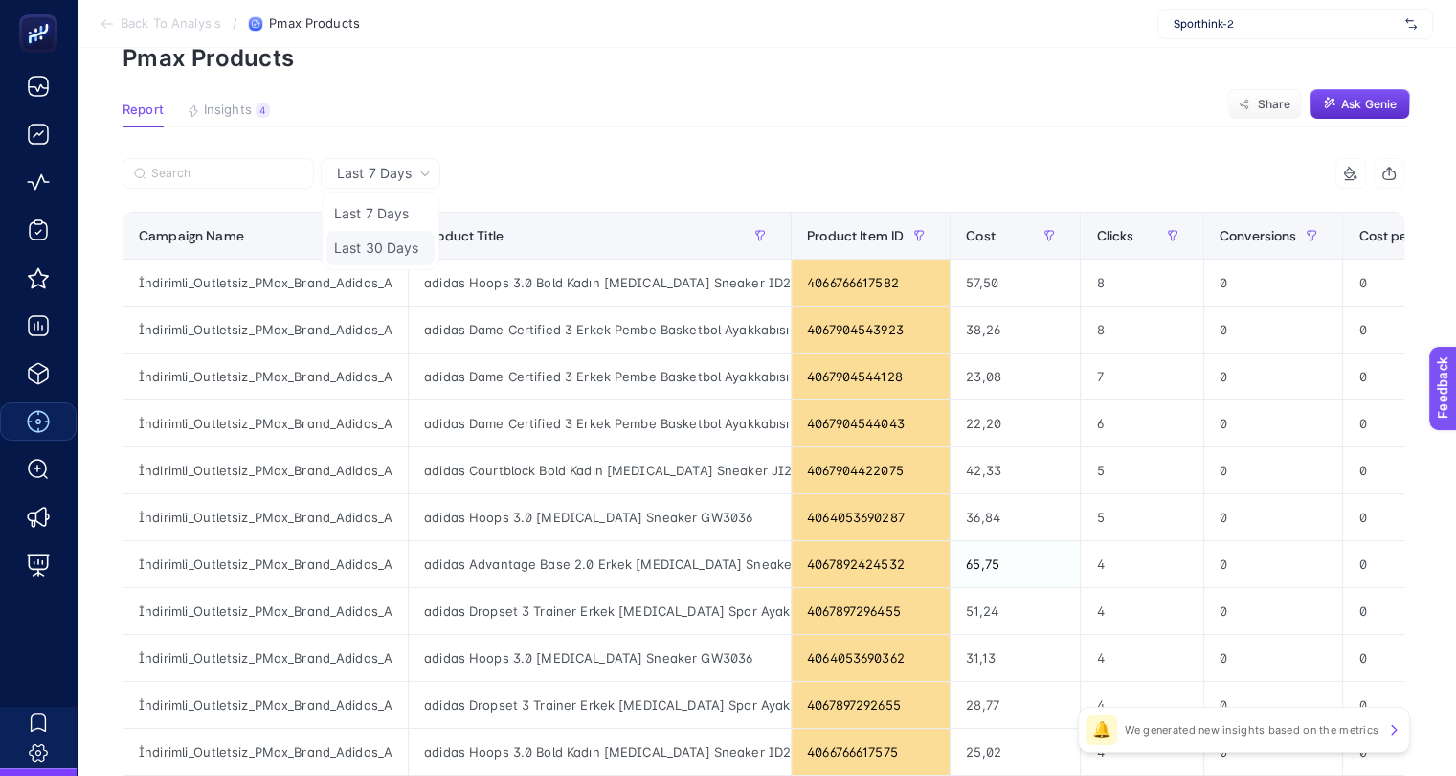
click at [379, 239] on li "Last 30 Days" at bounding box center [381, 248] width 108 height 34
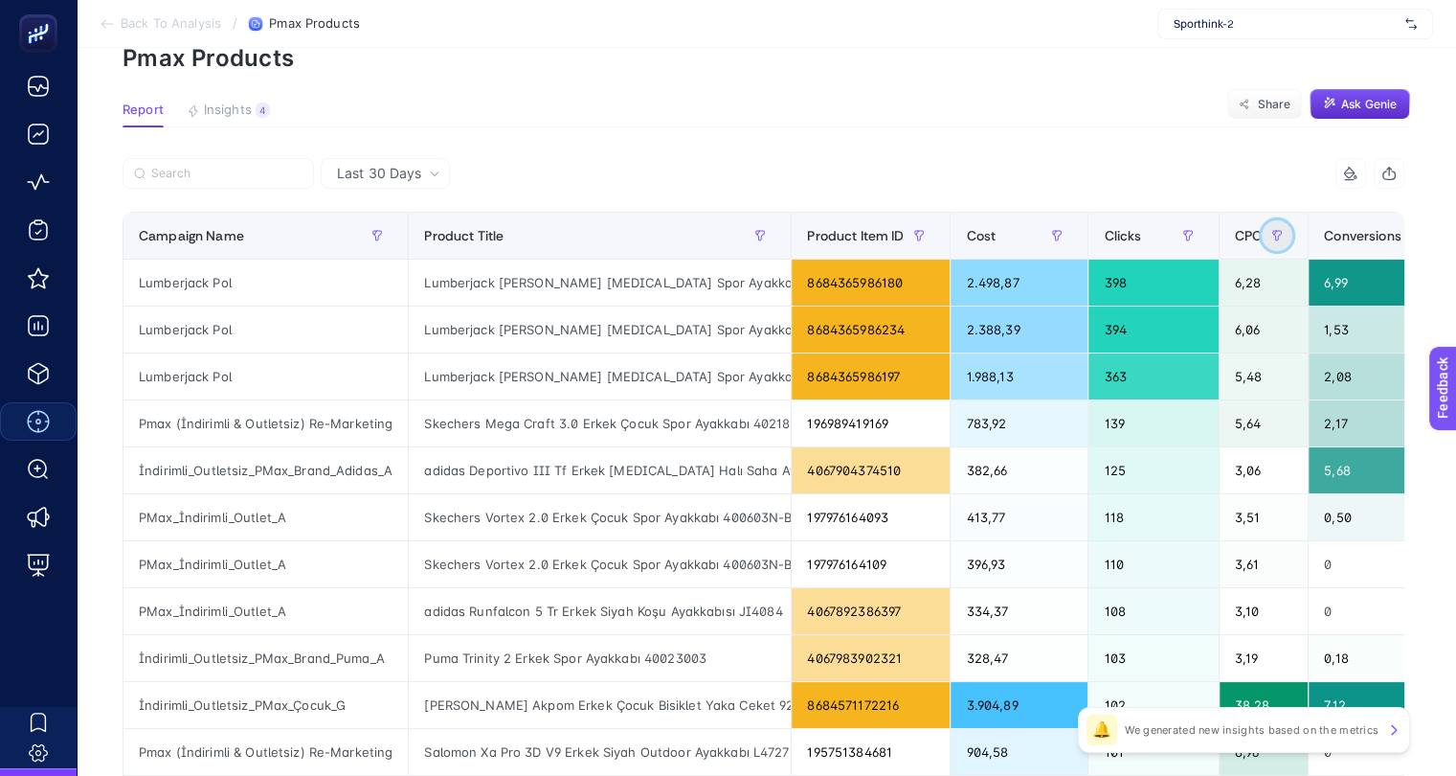
click at [1272, 238] on icon "button" at bounding box center [1277, 235] width 11 height 11
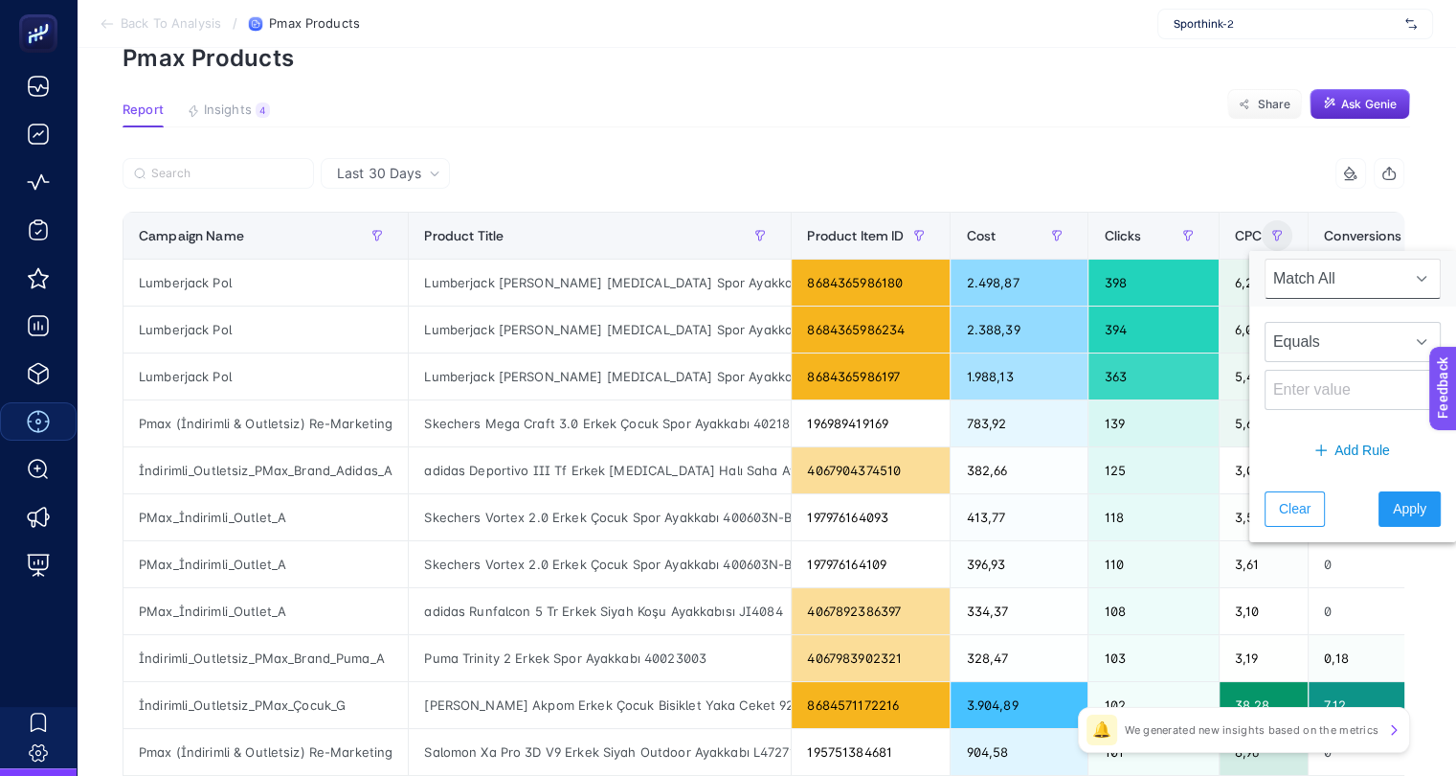
click at [1317, 282] on span "Match All" at bounding box center [1335, 278] width 139 height 38
click at [1341, 361] on div "Equals" at bounding box center [1353, 365] width 207 height 119
click at [1338, 349] on span "Equals" at bounding box center [1335, 342] width 139 height 38
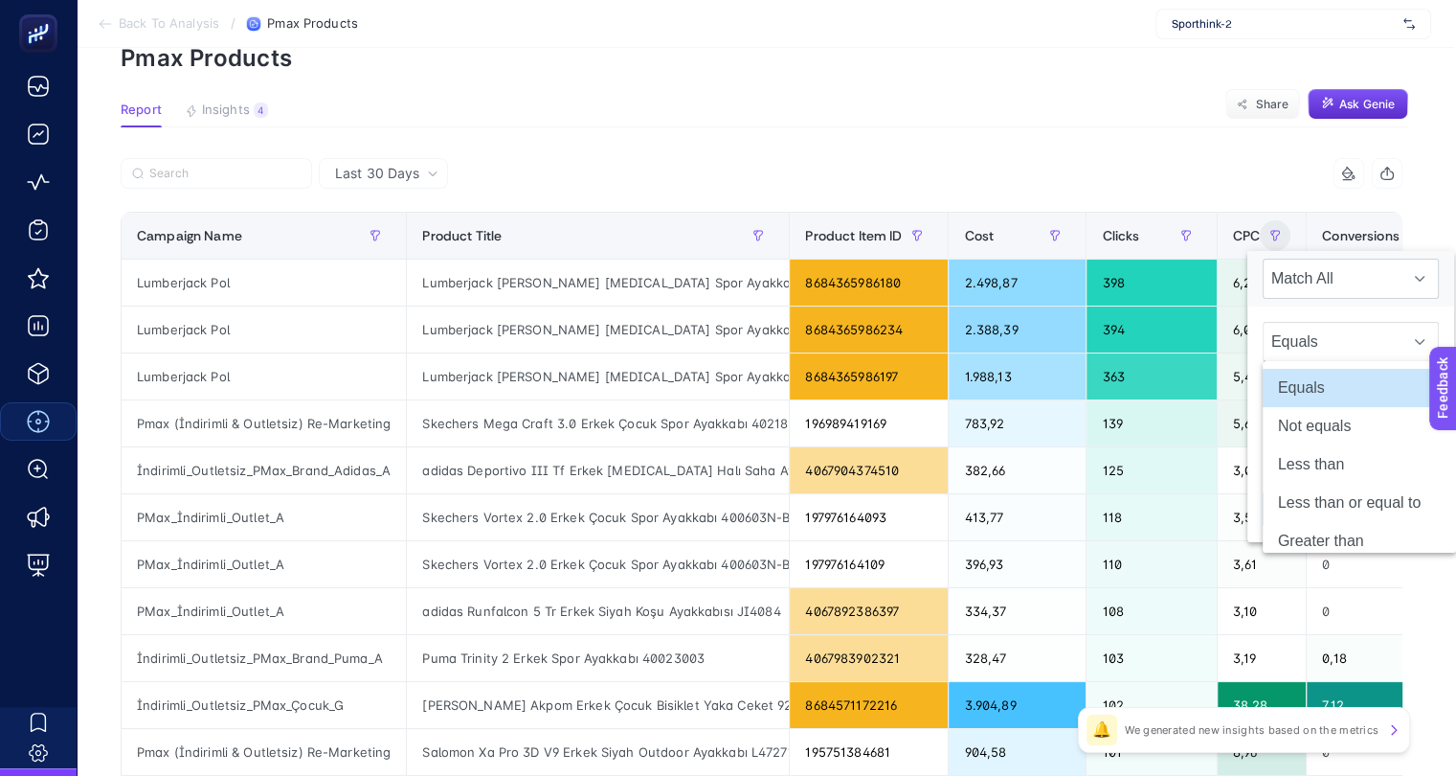
scroll to position [96, 16]
click at [1338, 349] on span "Equals" at bounding box center [1333, 342] width 139 height 38
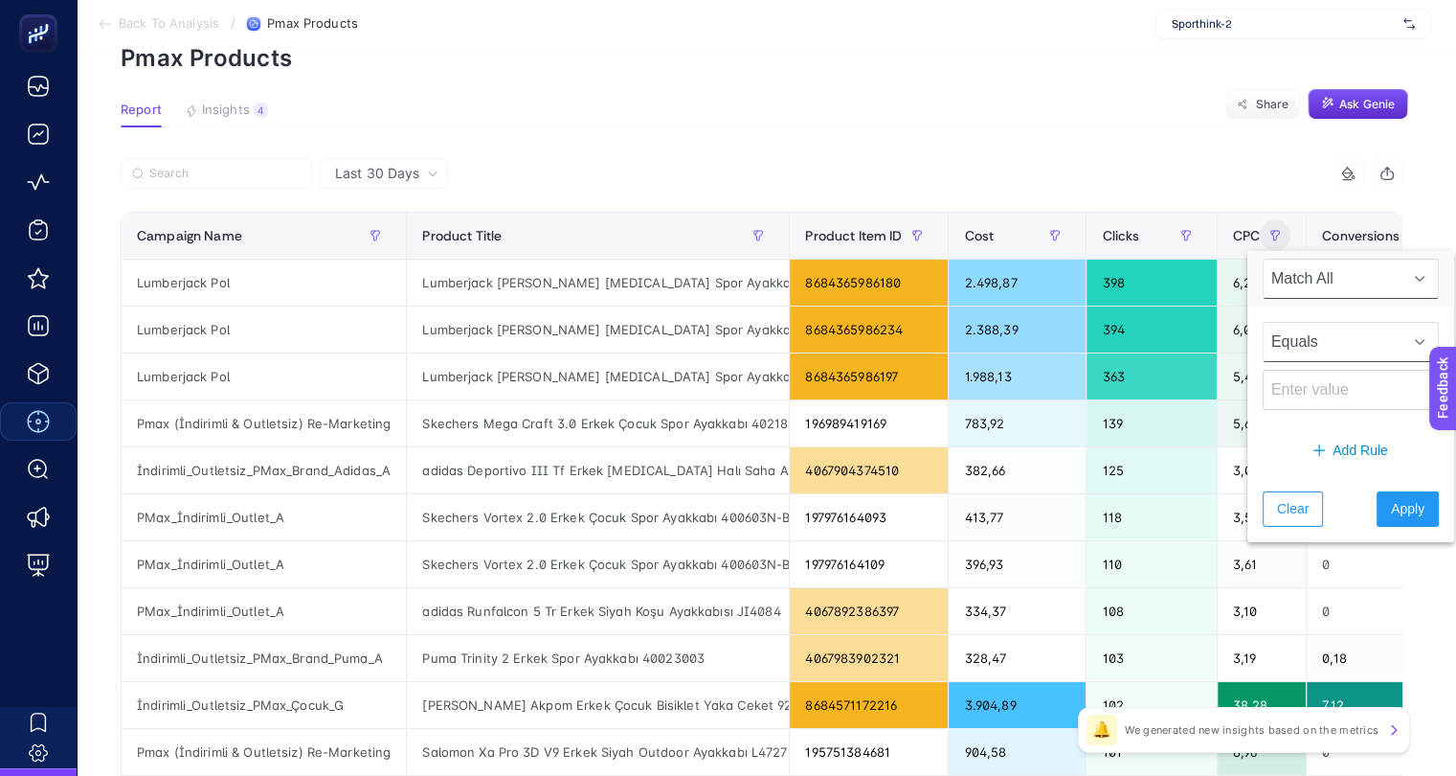
scroll to position [96, 9]
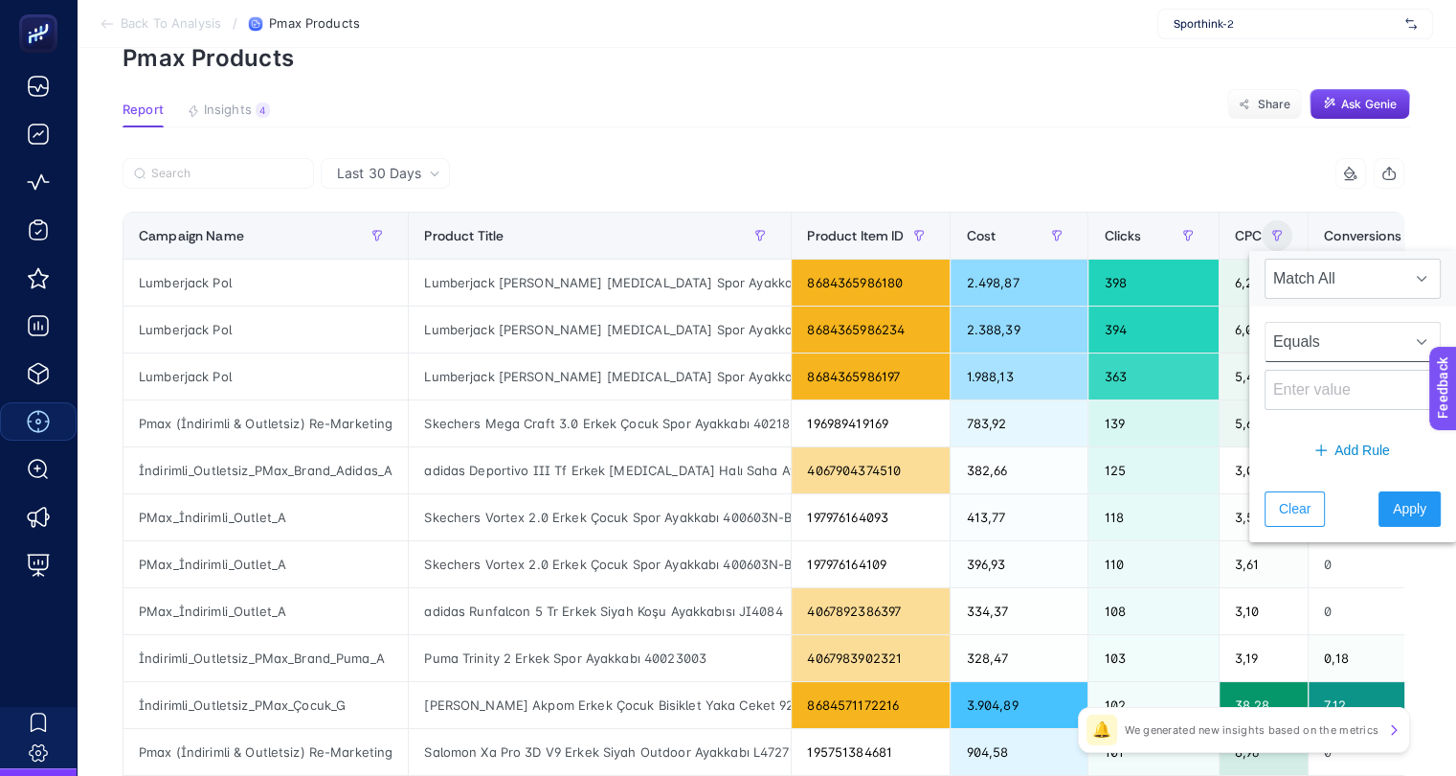
click at [1221, 168] on div "8 items selected" at bounding box center [1085, 173] width 642 height 31
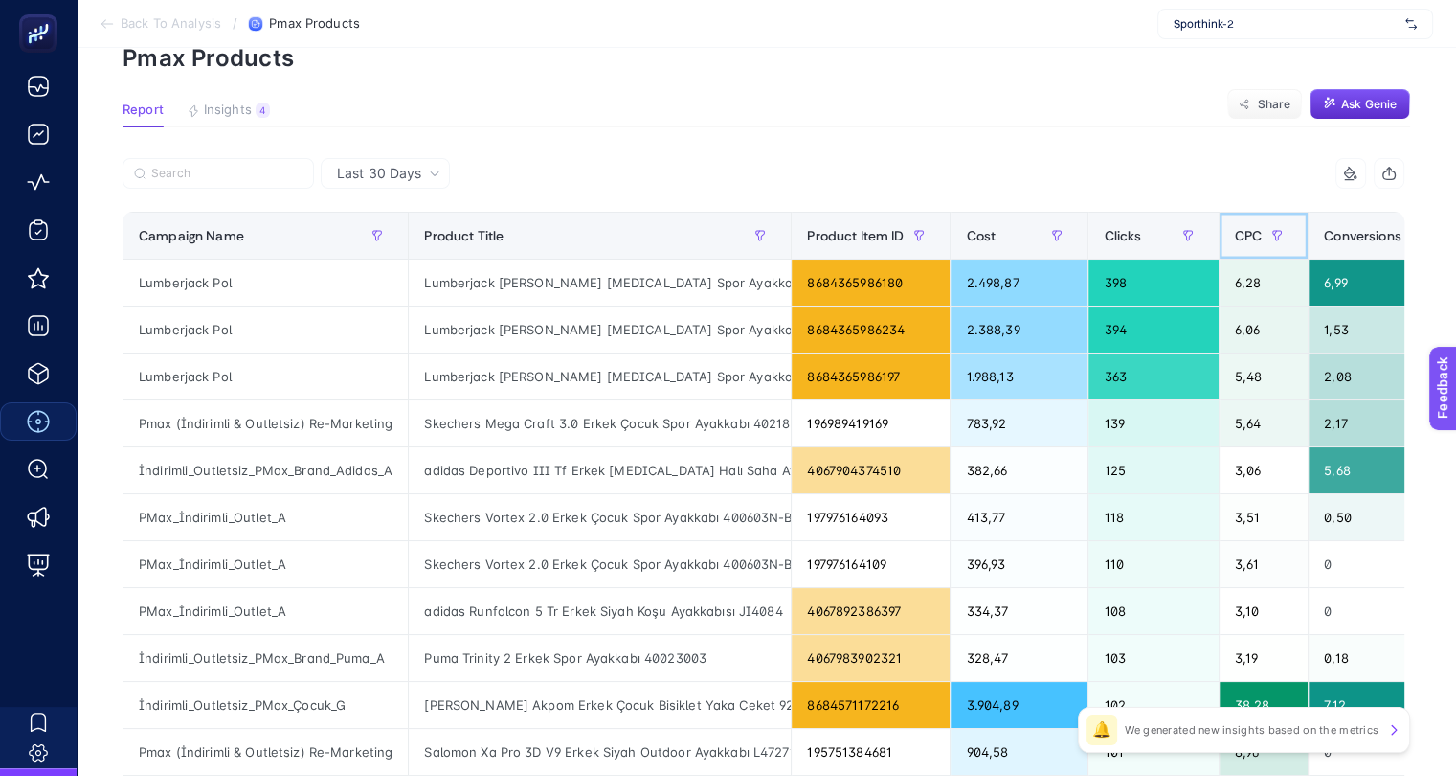
click at [1235, 237] on span "CPC" at bounding box center [1248, 235] width 27 height 15
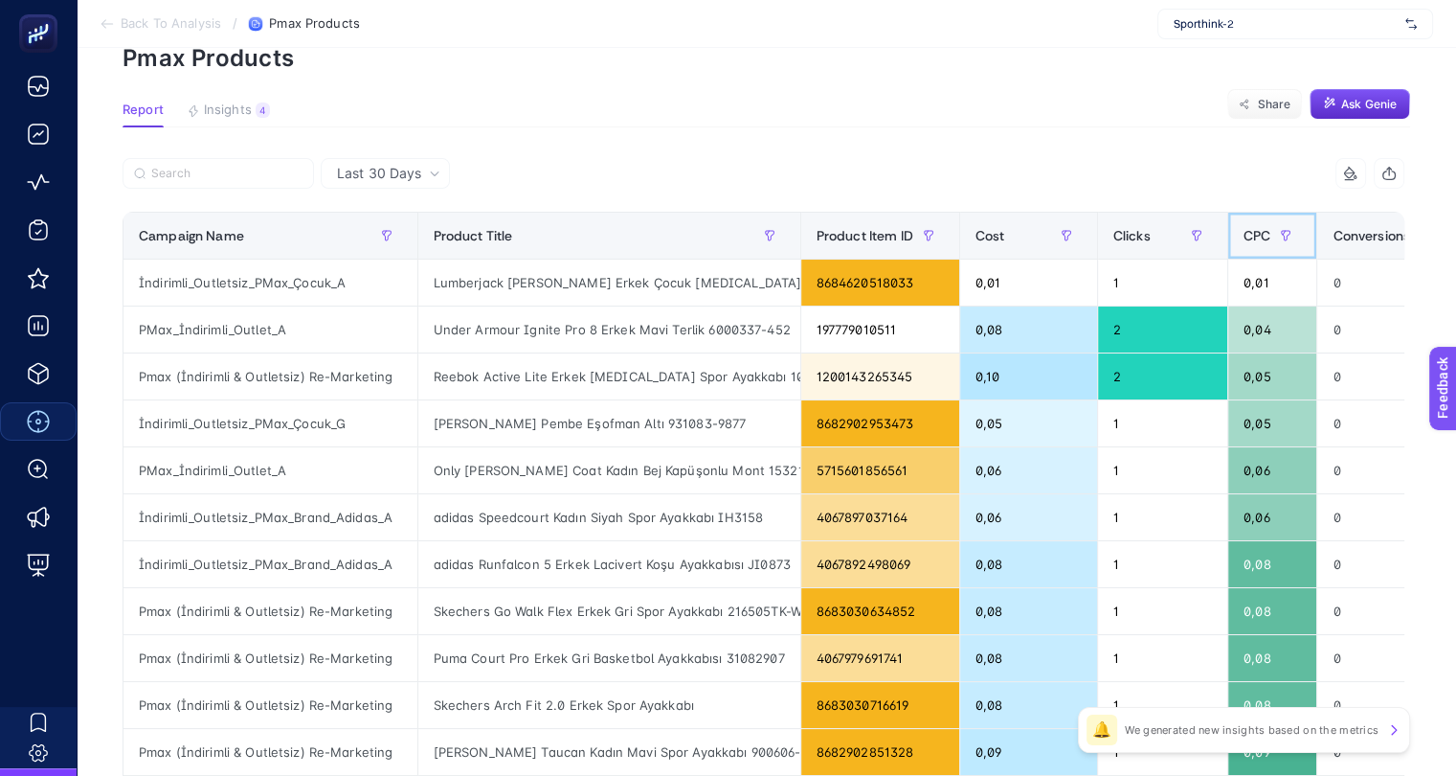
click at [1244, 237] on span "CPC" at bounding box center [1257, 235] width 27 height 15
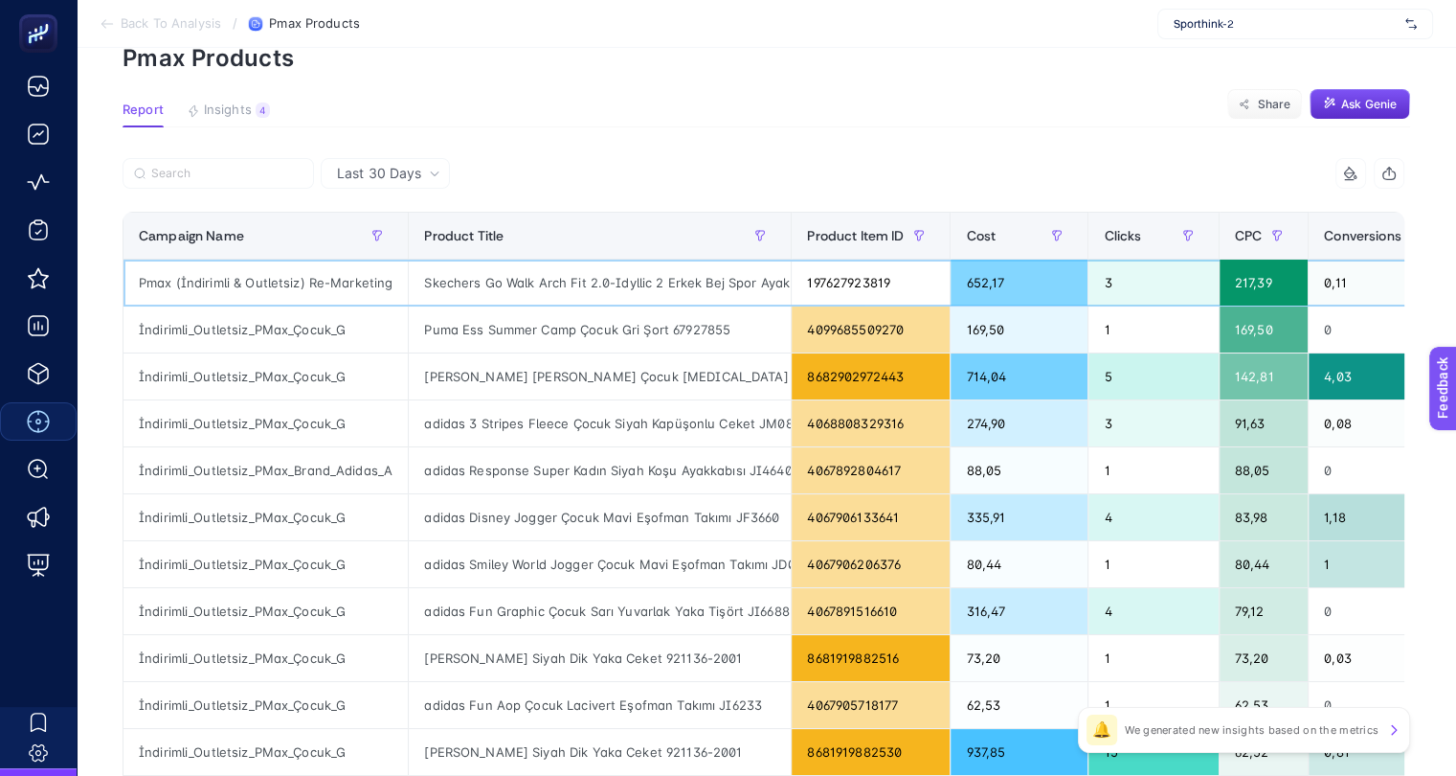
click at [518, 292] on div "Skechers Go Walk Arch Fit 2.0-Idyllic 2 Erkek Bej Spor Ayakkabı 216516-TPE" at bounding box center [600, 282] width 382 height 46
copy tr "Skechers Go Walk Arch Fit 2.0-Idyllic 2 Erkek Bej Spor Ayakkabı 216516-TPE"
click at [885, 379] on div "8682902972443" at bounding box center [871, 376] width 158 height 46
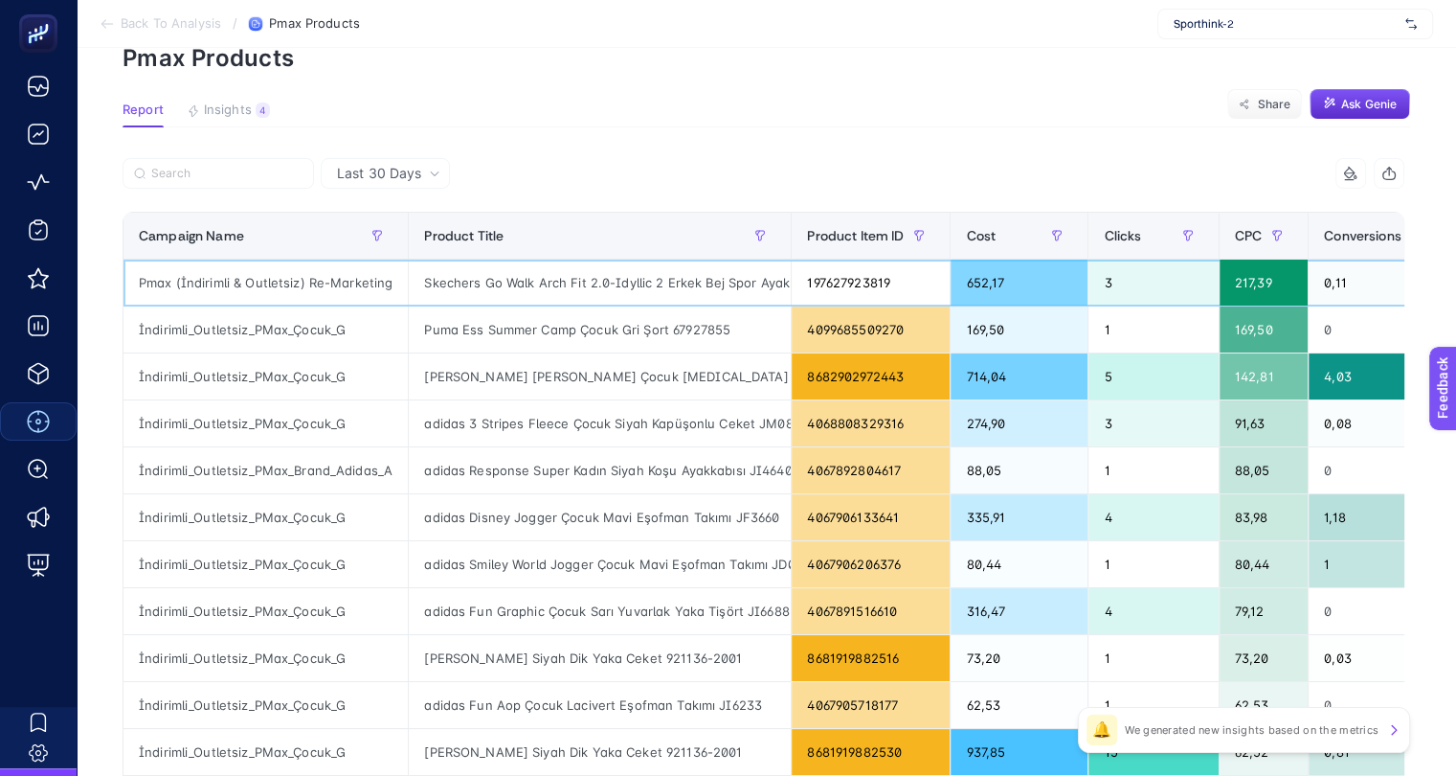
click at [481, 292] on div "Skechers Go Walk Arch Fit 2.0-Idyllic 2 Erkek Bej Spor Ayakkabı 216516-TPE" at bounding box center [600, 282] width 382 height 46
click at [445, 284] on div "Skechers Go Walk Arch Fit 2.0-Idyllic 2 Erkek Bej Spor Ayakkabı 216516-TPE" at bounding box center [600, 282] width 382 height 46
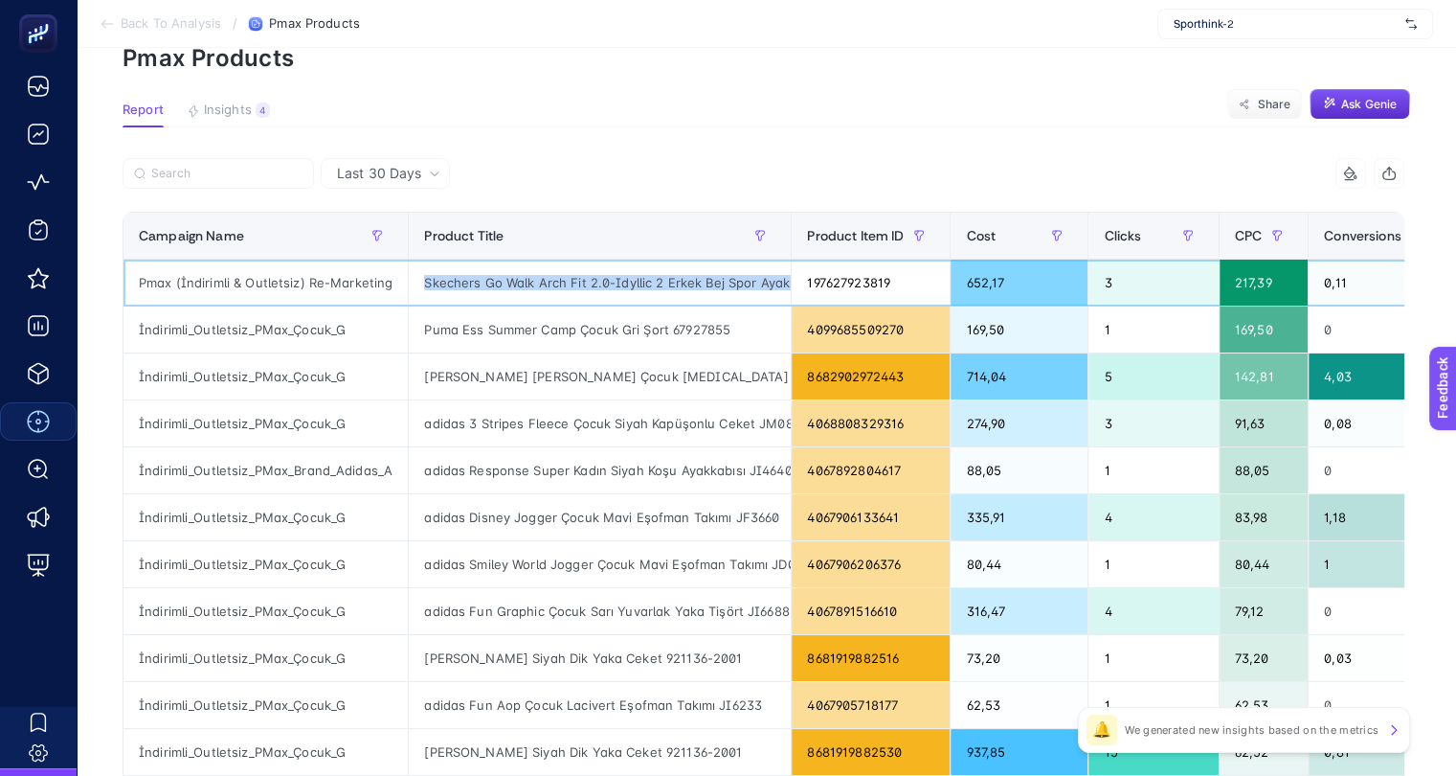
click at [445, 284] on div "Skechers Go Walk Arch Fit 2.0-Idyllic 2 Erkek Bej Spor Ayakkabı 216516-TPE" at bounding box center [600, 282] width 382 height 46
drag, startPoint x: 445, startPoint y: 284, endPoint x: 410, endPoint y: 292, distance: 36.2
click at [410, 292] on div "Skechers Go Walk Arch Fit 2.0-Idyllic 2 Erkek Bej Spor Ayakkabı 216516-TPE" at bounding box center [600, 282] width 382 height 46
click at [642, 284] on div "Skechers Go Walk Arch Fit 2.0-Idyllic 2 Erkek Bej Spor Ayakkabı 216516-TPE" at bounding box center [600, 282] width 382 height 46
click at [324, 282] on div "Pmax (İndirimli & Outletsiz) Re-Marketing" at bounding box center [266, 282] width 284 height 46
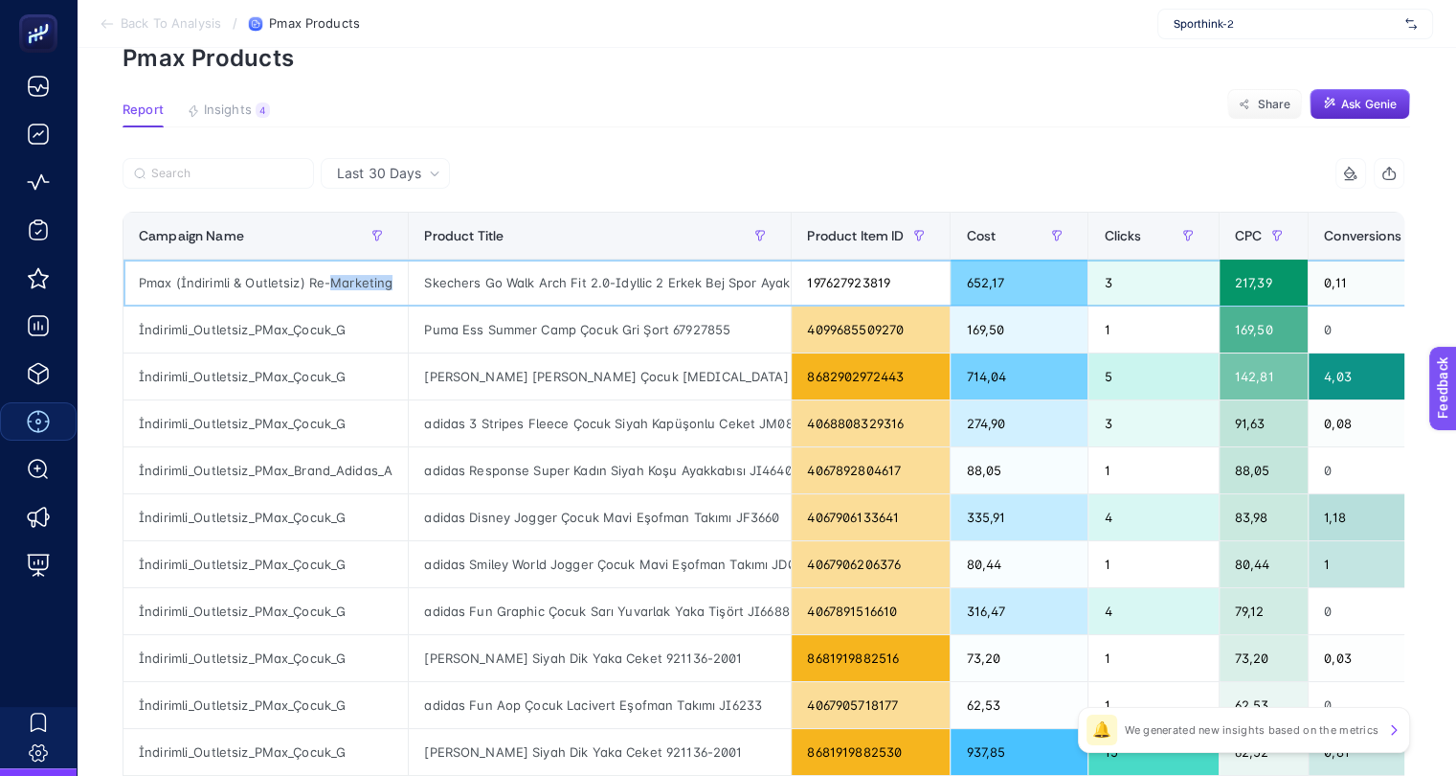
click at [324, 282] on div "Pmax (İndirimli & Outletsiz) Re-Marketing" at bounding box center [266, 282] width 284 height 46
click at [485, 282] on div "Skechers Go Walk Arch Fit 2.0-Idyllic 2 Erkek Bej Spor Ayakkabı 216516-TPE" at bounding box center [600, 282] width 382 height 46
click at [485, 283] on div "Skechers Go Walk Arch Fit 2.0-Idyllic 2 Erkek Bej Spor Ayakkabı 216516-TPE" at bounding box center [600, 282] width 382 height 46
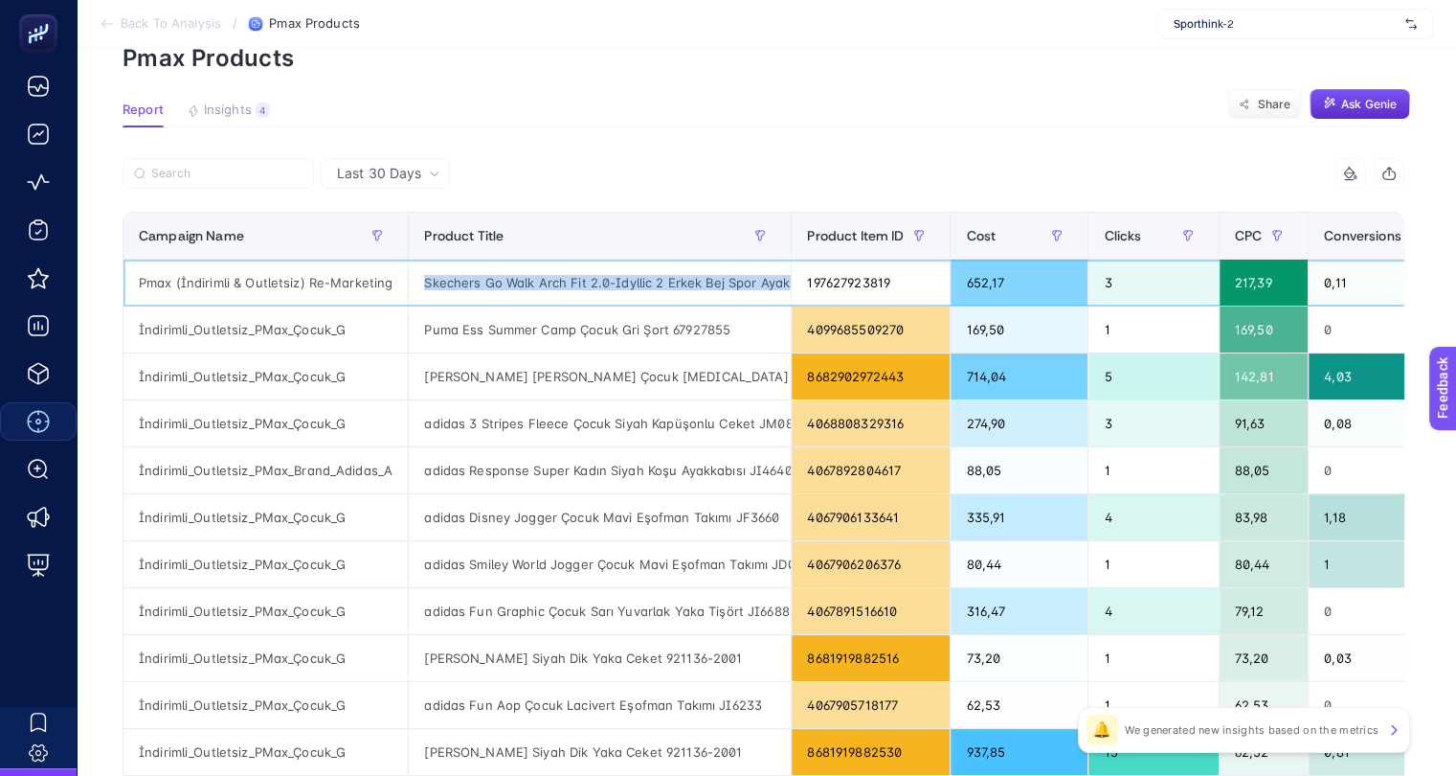
copy tr "Skechers Go Walk Arch Fit 2.0-Idyllic 2 Erkek Bej Spor Ayakkabı 216516-TPE"
